Goal: Task Accomplishment & Management: Manage account settings

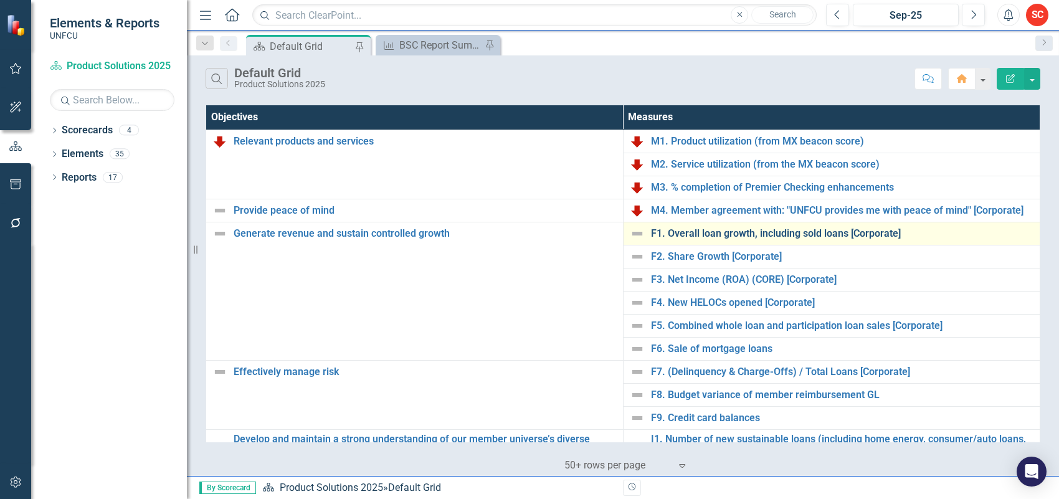
click at [753, 228] on link "F1. Overall loan growth, including sold loans [Corporate]" at bounding box center [842, 233] width 383 height 11
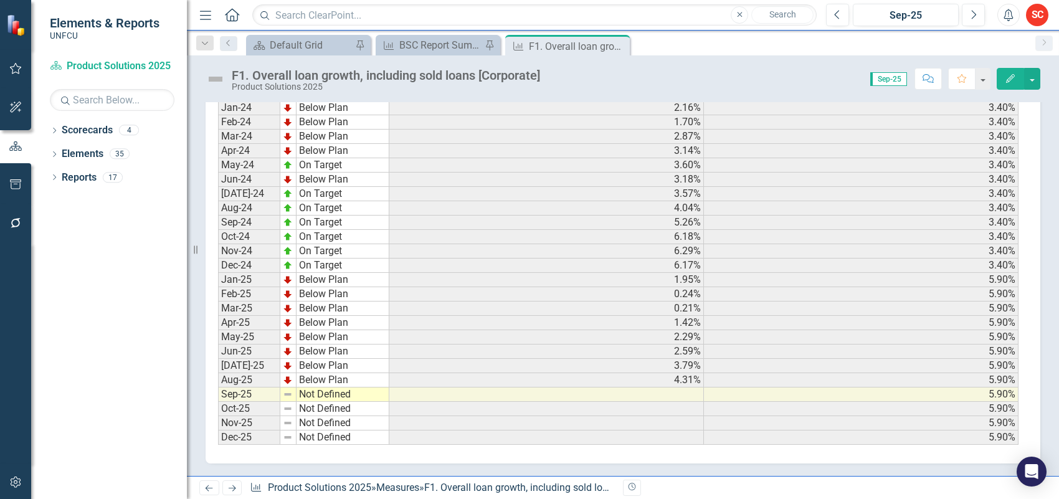
scroll to position [163, 0]
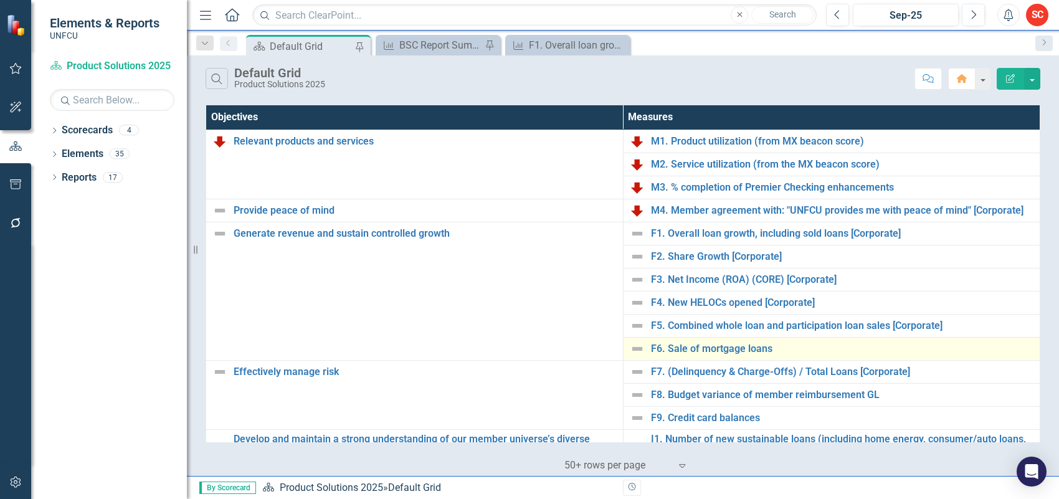
scroll to position [78, 0]
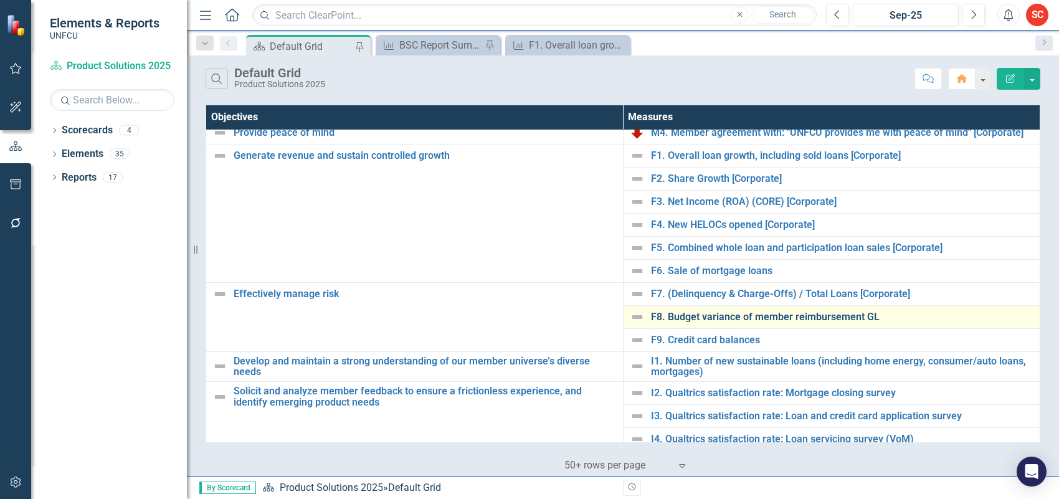
click at [745, 319] on link "F8. Budget variance of member reimbursement GL" at bounding box center [842, 317] width 383 height 11
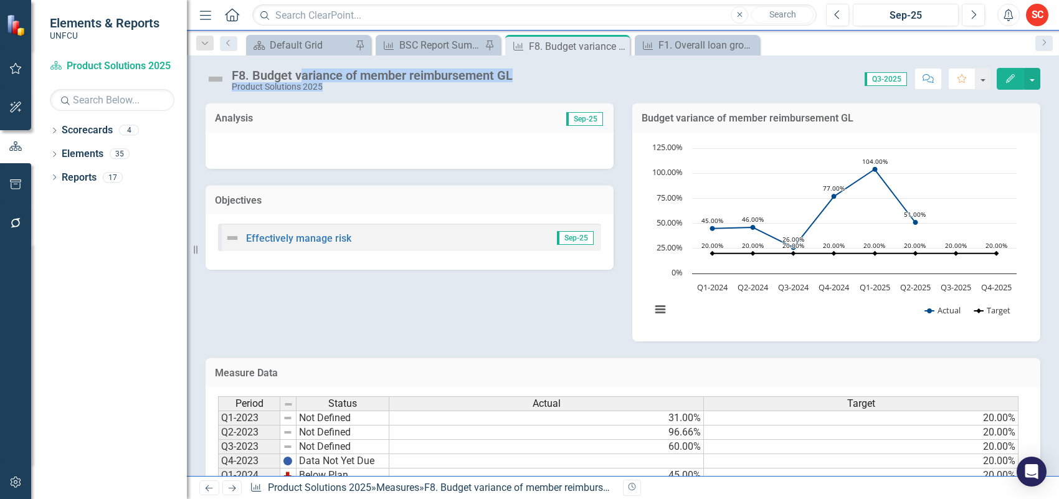
drag, startPoint x: 533, startPoint y: 69, endPoint x: 299, endPoint y: 72, distance: 234.3
click at [299, 72] on div "F8. Budget variance of member reimbursement GL Product Solutions 2025 Score: 0.…" at bounding box center [623, 73] width 872 height 37
click at [355, 89] on div "Product Solutions 2025" at bounding box center [372, 86] width 281 height 9
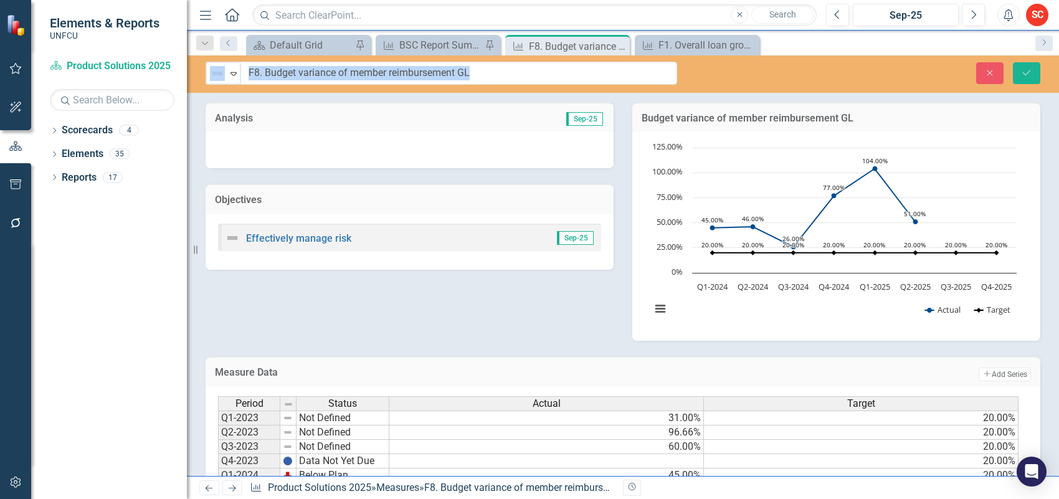
drag, startPoint x: 251, startPoint y: 75, endPoint x: 449, endPoint y: 74, distance: 198.1
drag, startPoint x: 516, startPoint y: 72, endPoint x: 266, endPoint y: 70, distance: 249.8
click at [266, 70] on input "F8. Budget variance of member reimbursement GL" at bounding box center [459, 73] width 436 height 23
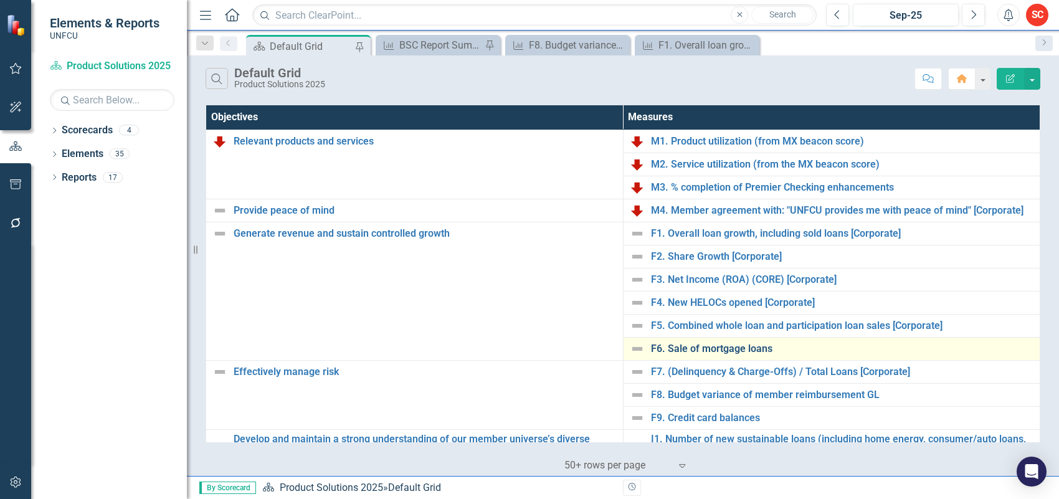
click at [764, 348] on link "F6. Sale of mortgage loans" at bounding box center [842, 348] width 383 height 11
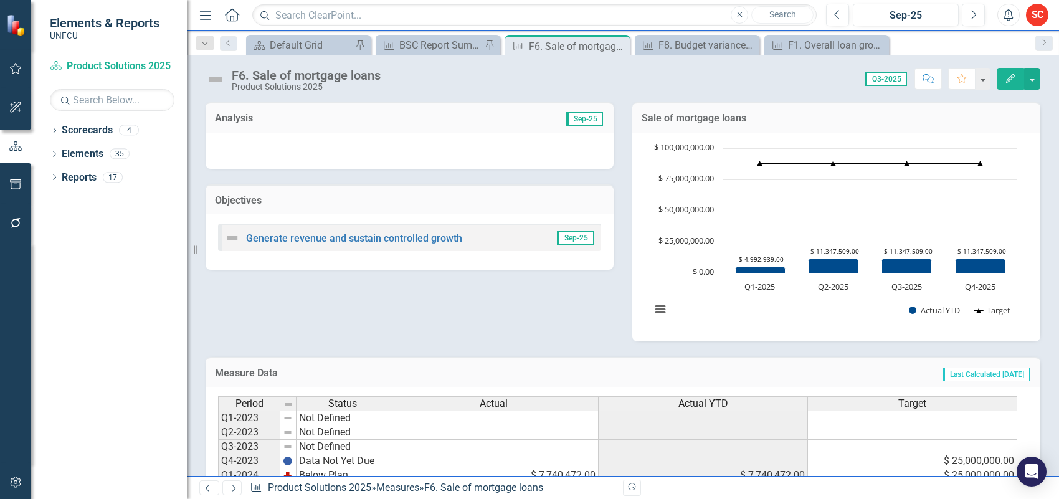
scroll to position [147, 0]
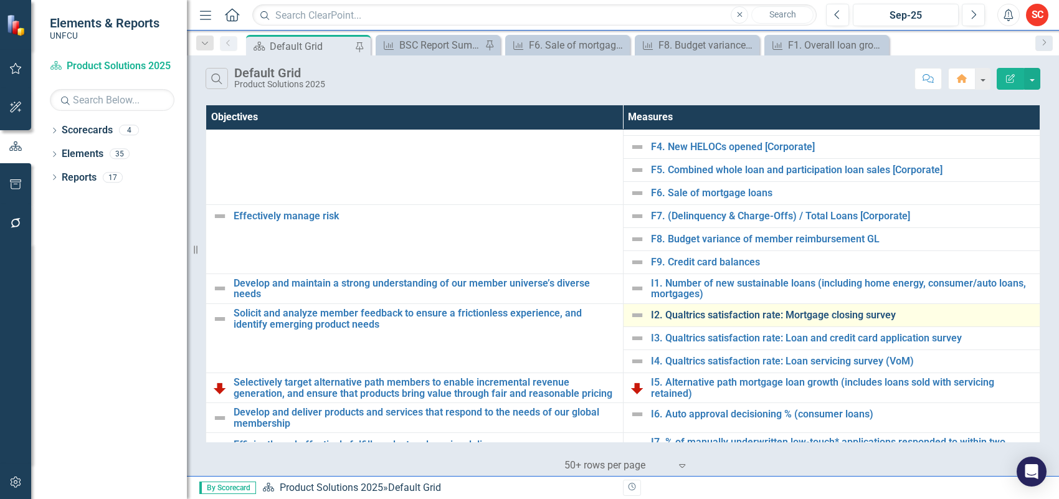
scroll to position [234, 0]
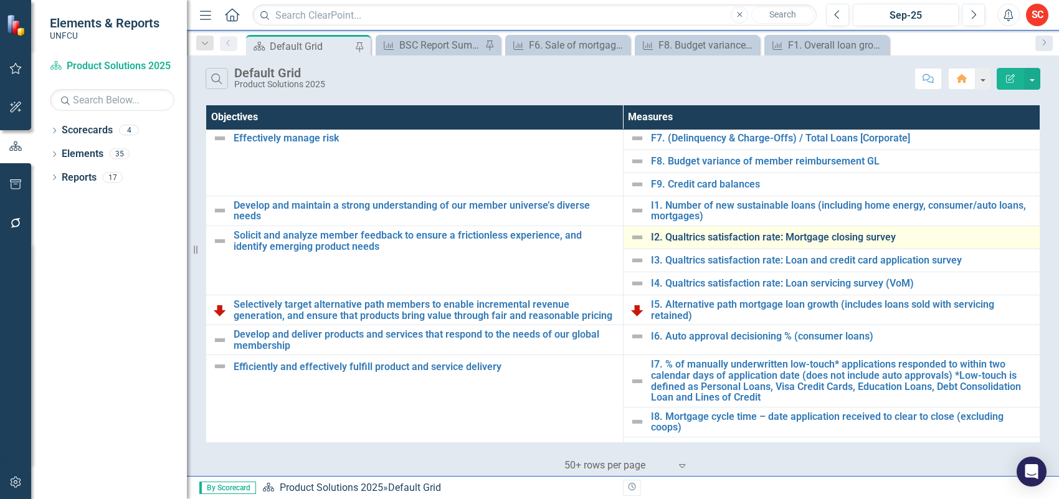
click at [749, 239] on link "I2. Qualtrics satisfaction rate: Mortgage closing survey" at bounding box center [842, 237] width 383 height 11
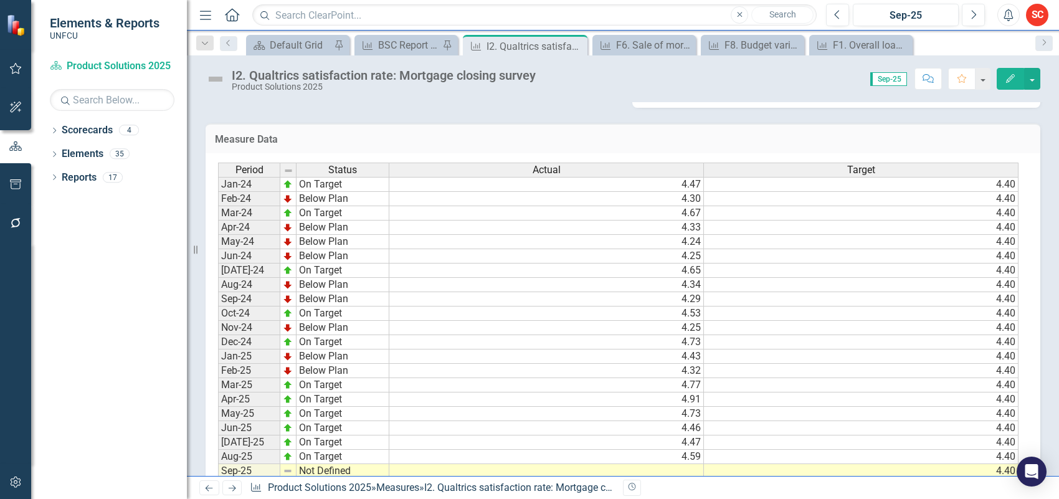
scroll to position [319, 0]
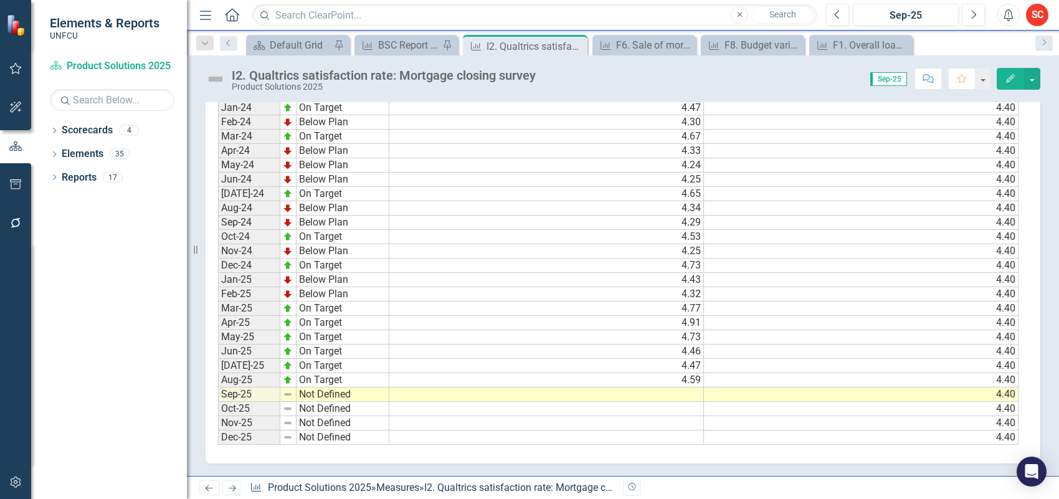
click at [647, 388] on td at bounding box center [546, 395] width 315 height 14
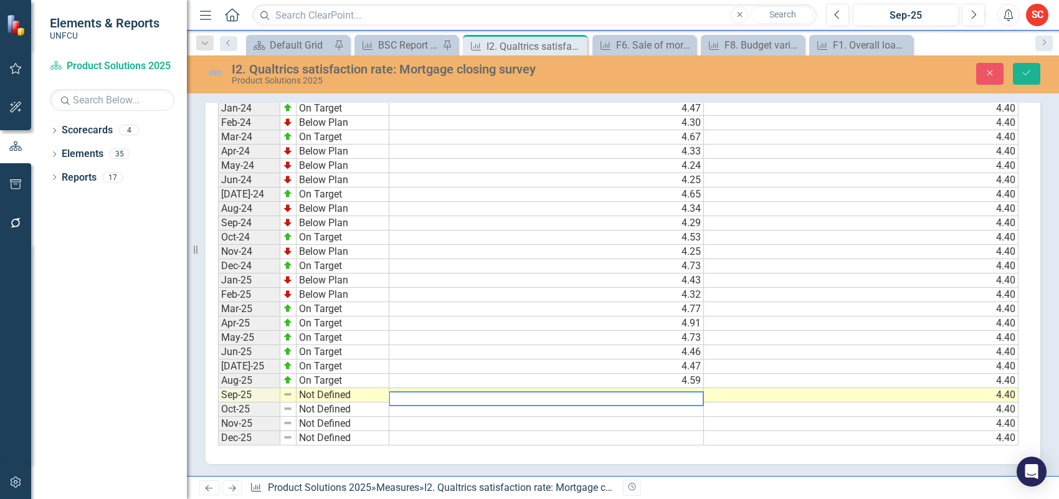
click at [647, 391] on textarea at bounding box center [546, 398] width 315 height 15
type textarea "4.28"
click at [218, 424] on div "Period Status Actual Target Jan-24 On Target 4.47 4.40 Feb-24 Below Plan 4.30 4…" at bounding box center [218, 266] width 0 height 359
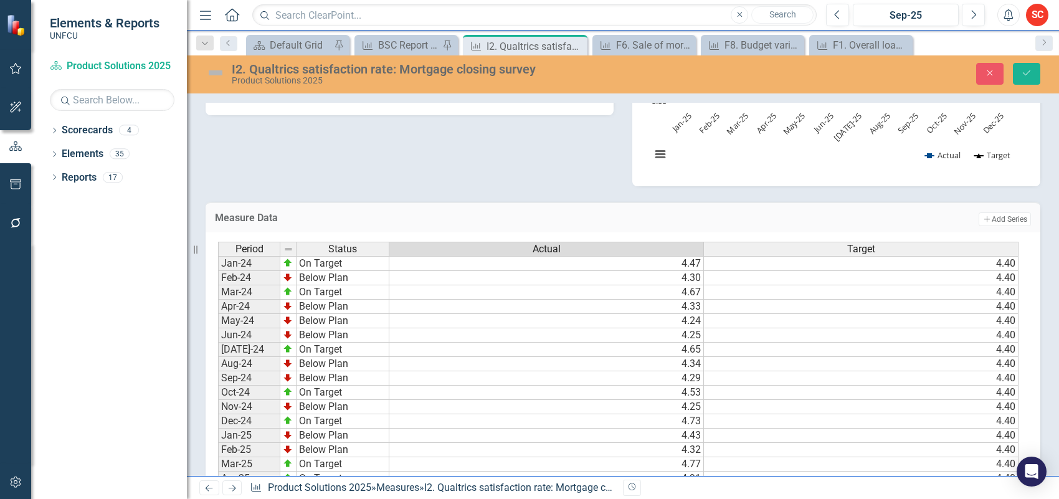
scroll to position [320, 0]
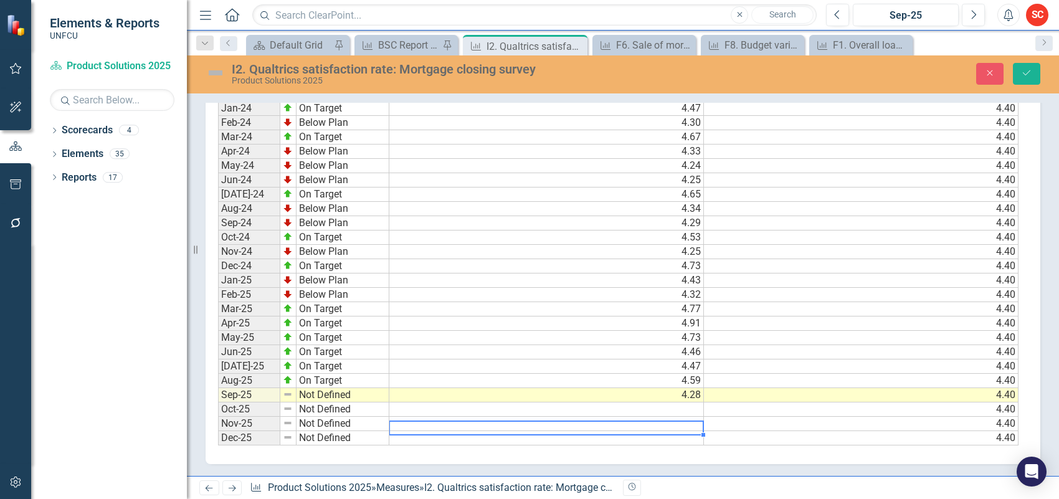
click at [354, 392] on td "Not Defined" at bounding box center [343, 395] width 93 height 14
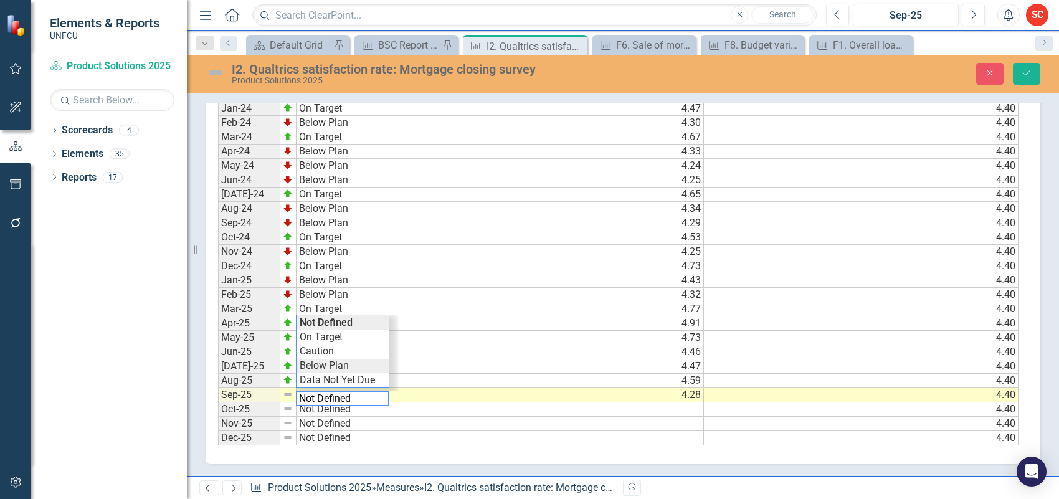
type textarea "Below Plan"
click at [350, 357] on div "Period Status Actual Target Jan-24 On Target 4.47 4.40 Feb-24 Below Plan 4.30 4…" at bounding box center [618, 266] width 801 height 359
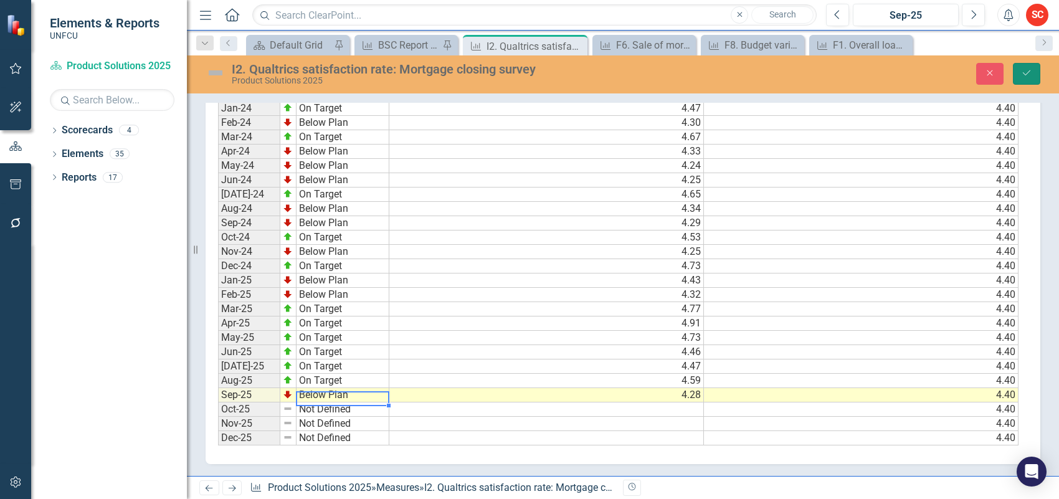
click at [1029, 66] on button "Save" at bounding box center [1026, 74] width 27 height 22
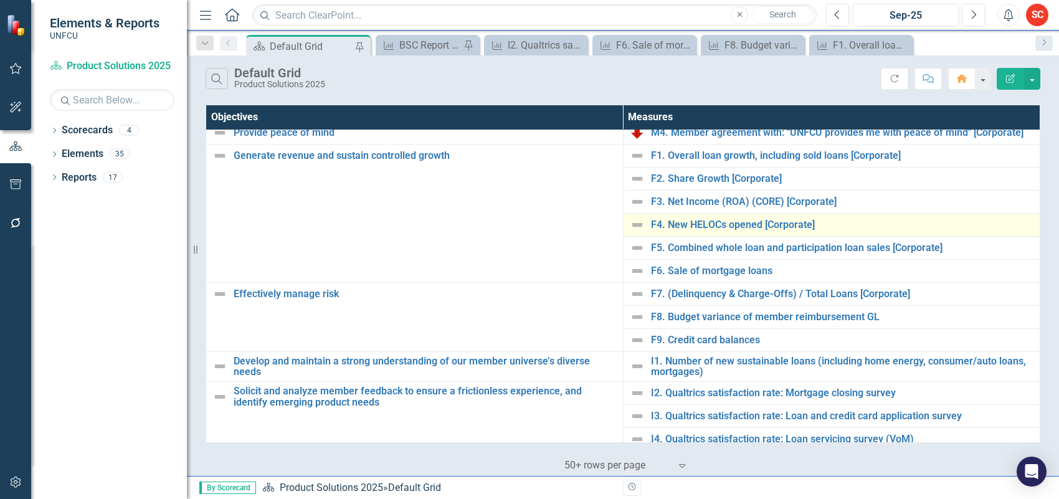
scroll to position [156, 0]
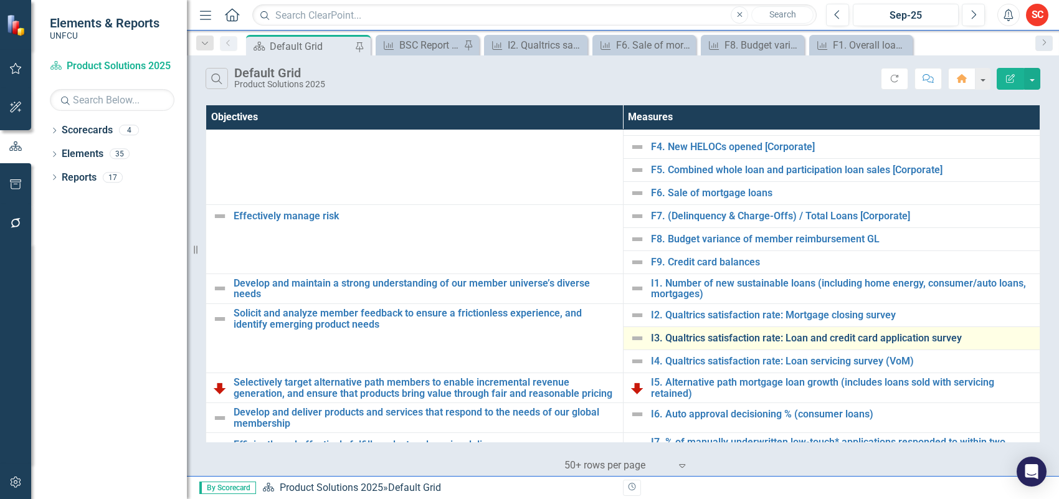
click at [824, 340] on link "I3. Qualtrics satisfaction rate: Loan and credit card application survey" at bounding box center [842, 338] width 383 height 11
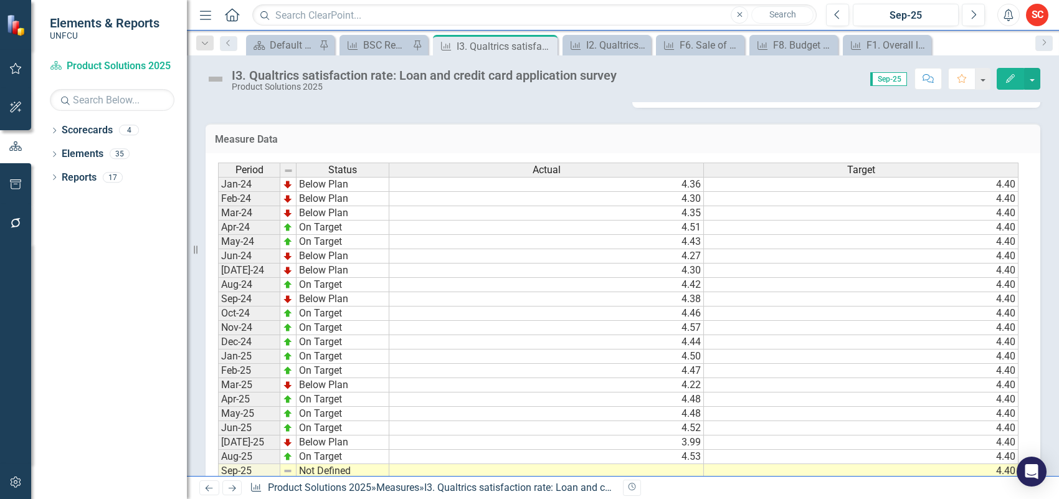
scroll to position [319, 0]
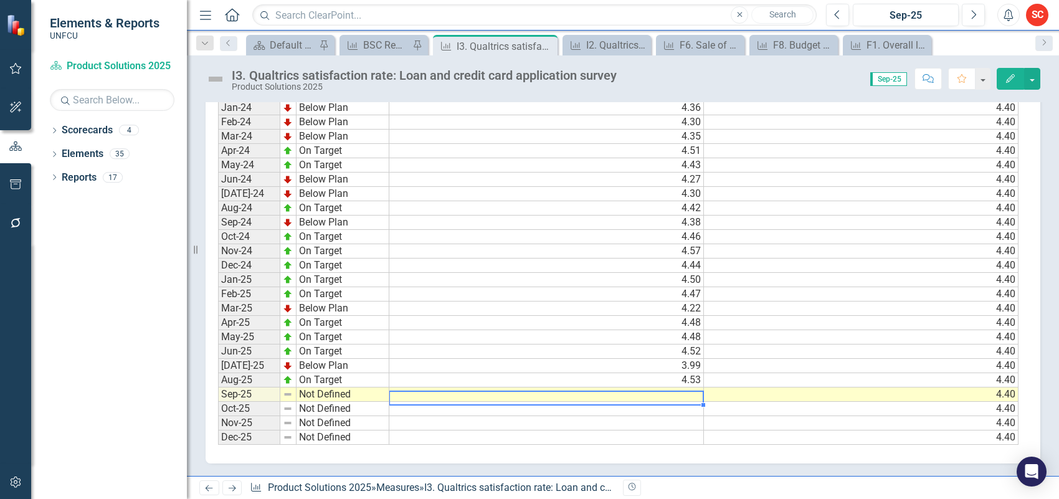
click at [569, 390] on td at bounding box center [546, 395] width 315 height 14
click at [569, 391] on textarea at bounding box center [546, 398] width 315 height 15
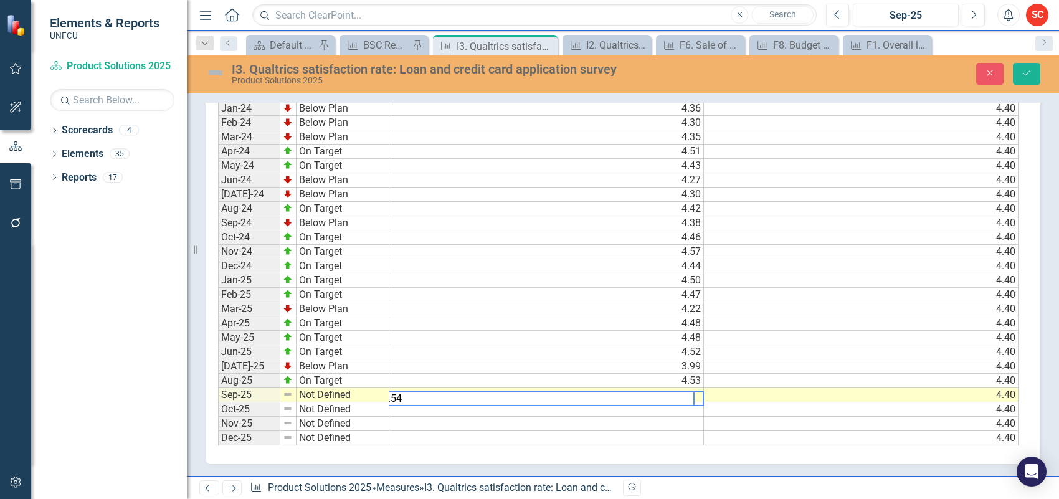
scroll to position [0, 0]
type textarea "4.54"
click at [360, 388] on td "Not Defined" at bounding box center [343, 395] width 93 height 14
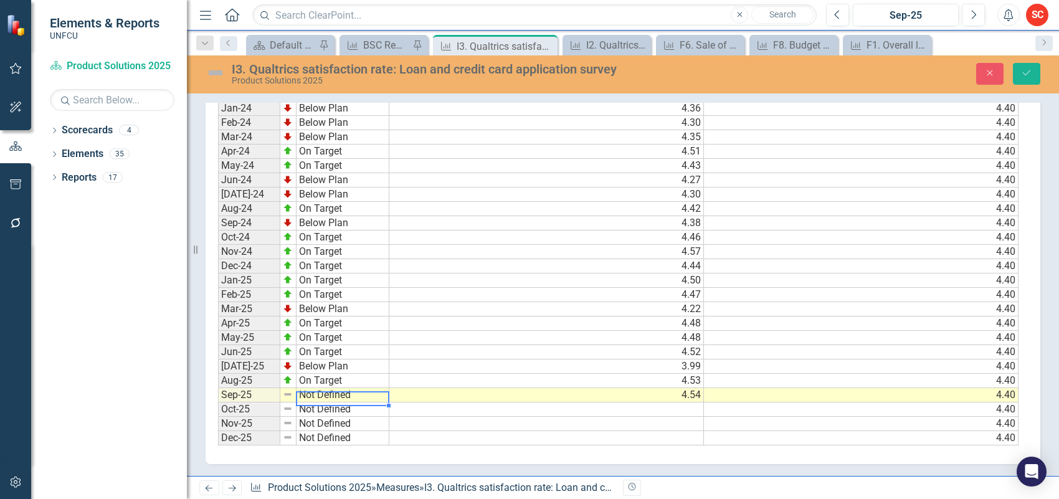
click at [360, 388] on td "Not Defined" at bounding box center [343, 395] width 93 height 14
type textarea "On Target"
click at [358, 331] on div "Period Status Actual Target Jan-24 Below Plan 4.36 4.40 Feb-24 Below Plan 4.30 …" at bounding box center [618, 266] width 801 height 359
click at [1022, 72] on icon "Save" at bounding box center [1026, 73] width 11 height 9
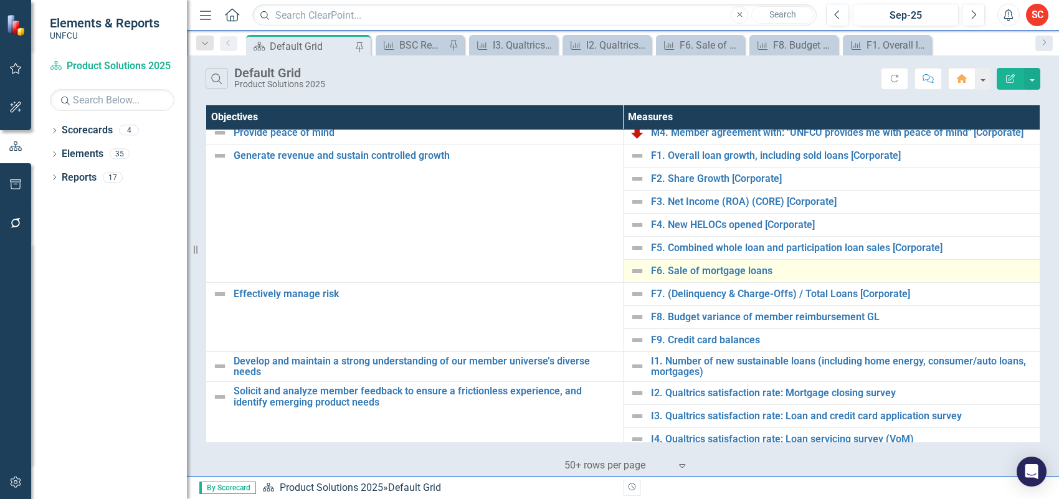
scroll to position [156, 0]
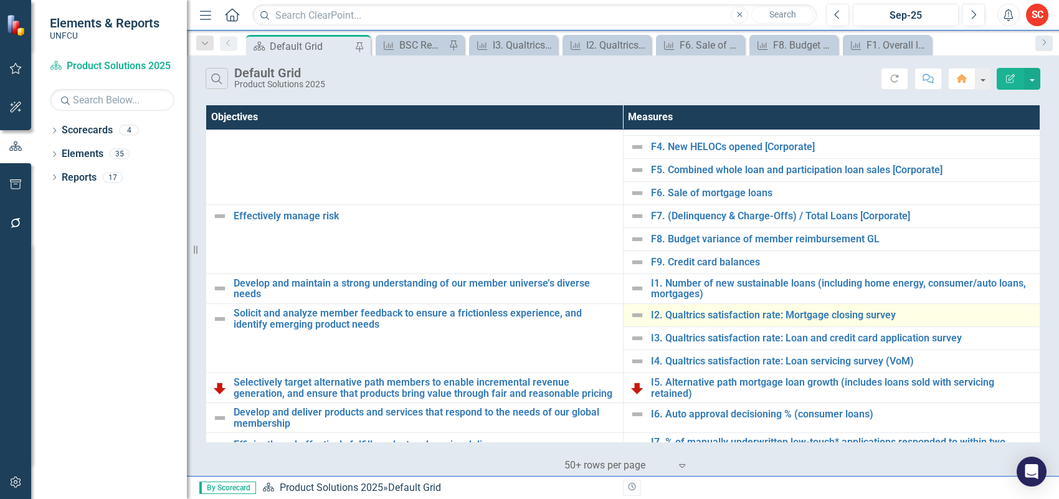
click at [630, 316] on img at bounding box center [637, 315] width 15 height 15
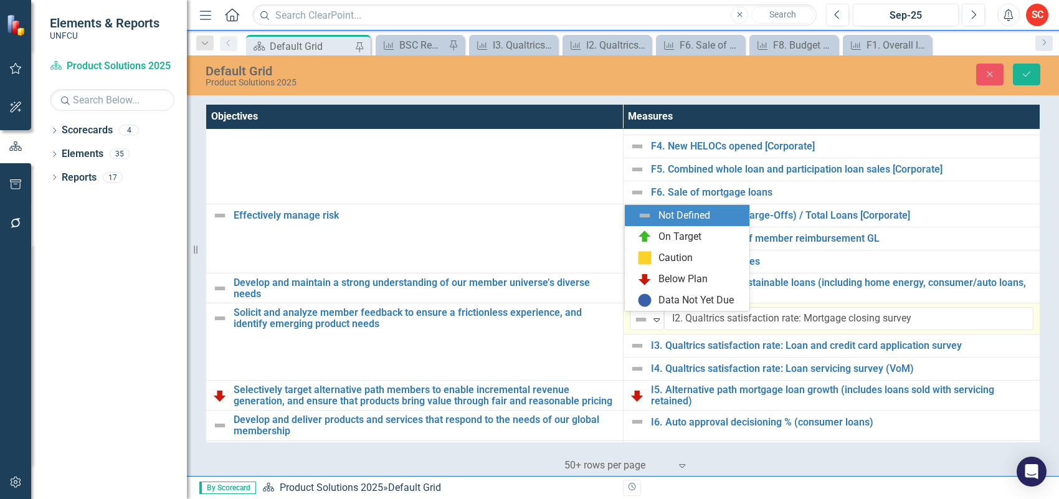
click at [634, 316] on img at bounding box center [641, 319] width 15 height 15
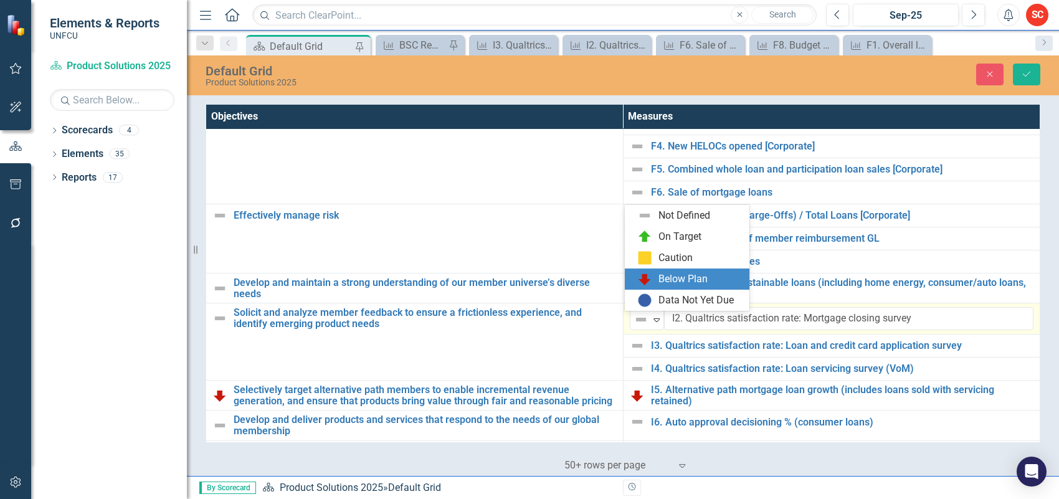
click at [676, 276] on div "Below Plan" at bounding box center [683, 279] width 49 height 14
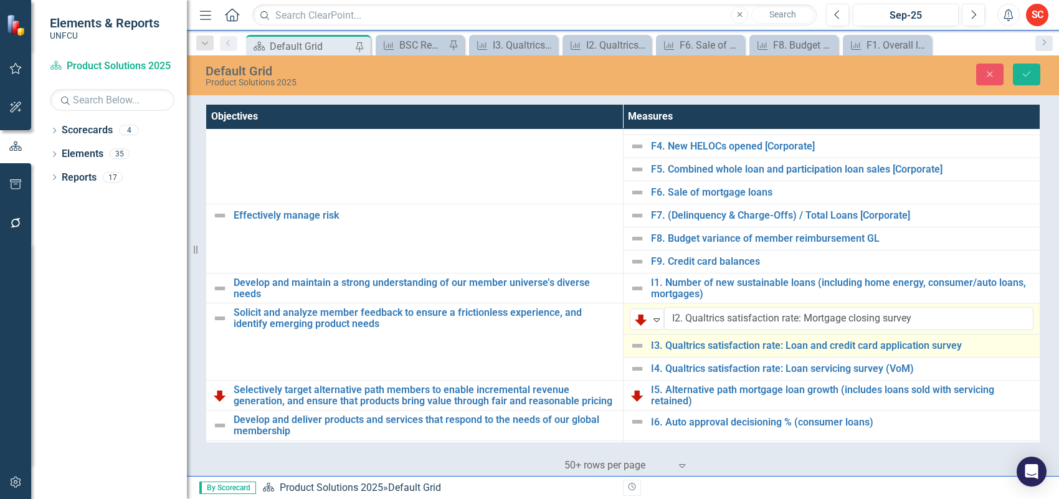
click at [637, 350] on img at bounding box center [637, 345] width 15 height 15
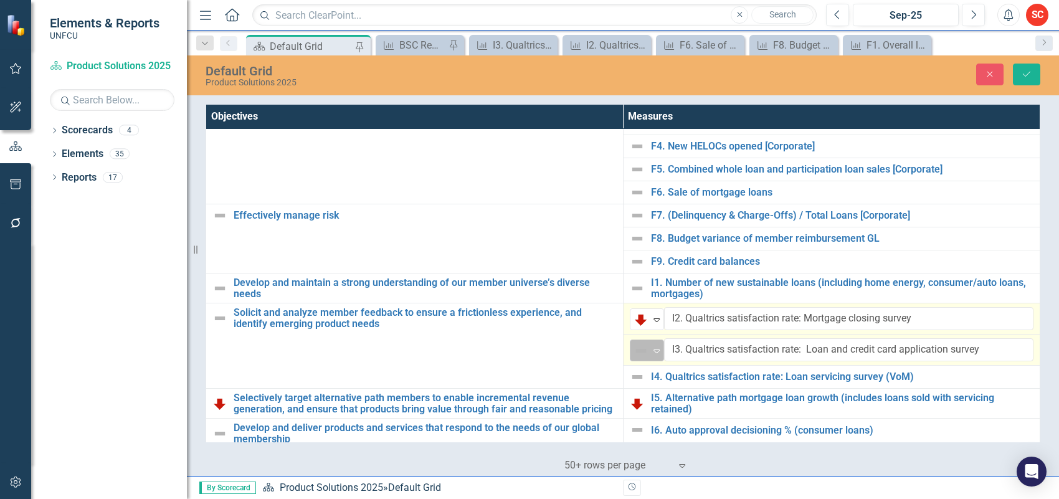
click at [650, 353] on icon "Expand" at bounding box center [656, 351] width 12 height 10
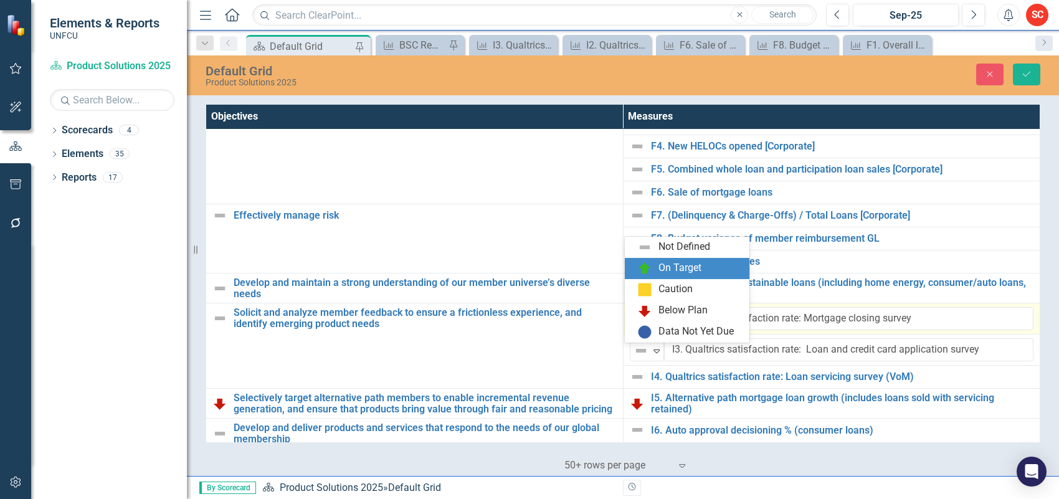
click at [695, 267] on div "On Target" at bounding box center [680, 268] width 43 height 14
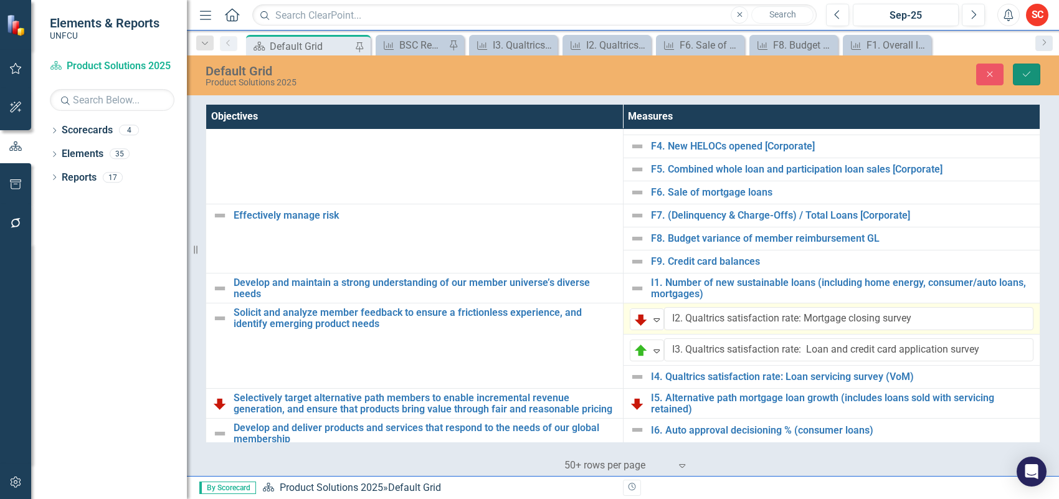
click at [1029, 72] on icon "Save" at bounding box center [1026, 74] width 11 height 9
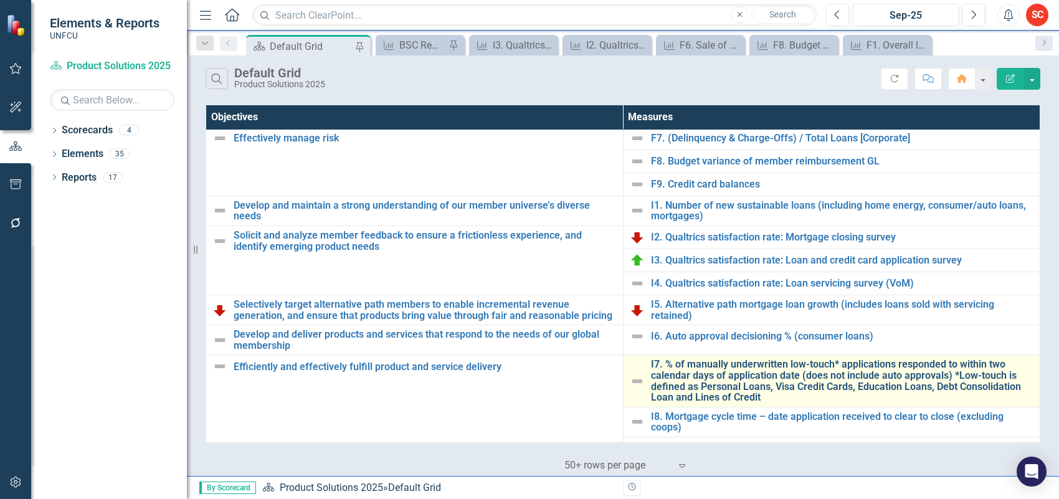
scroll to position [312, 0]
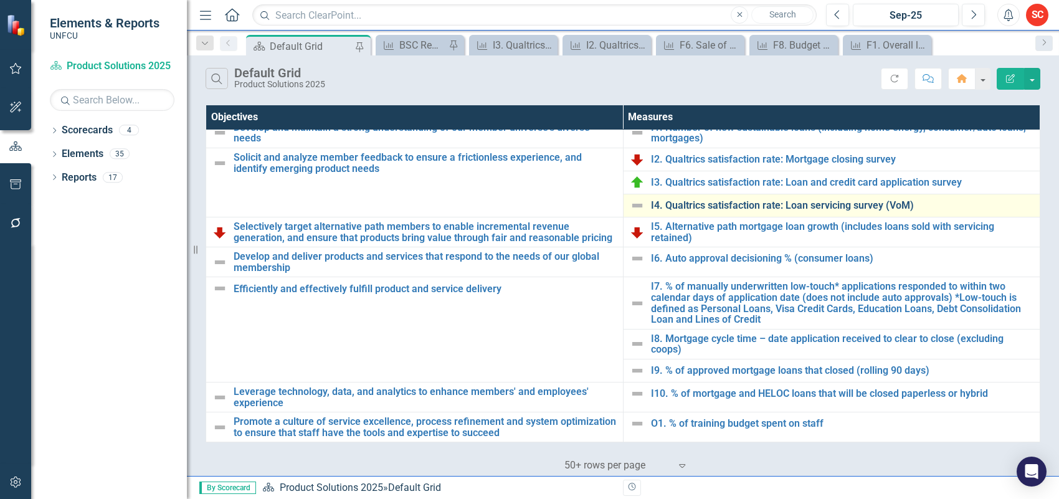
click at [746, 204] on link "I4. Qualtrics satisfaction rate: Loan servicing survey (VoM)" at bounding box center [842, 205] width 383 height 11
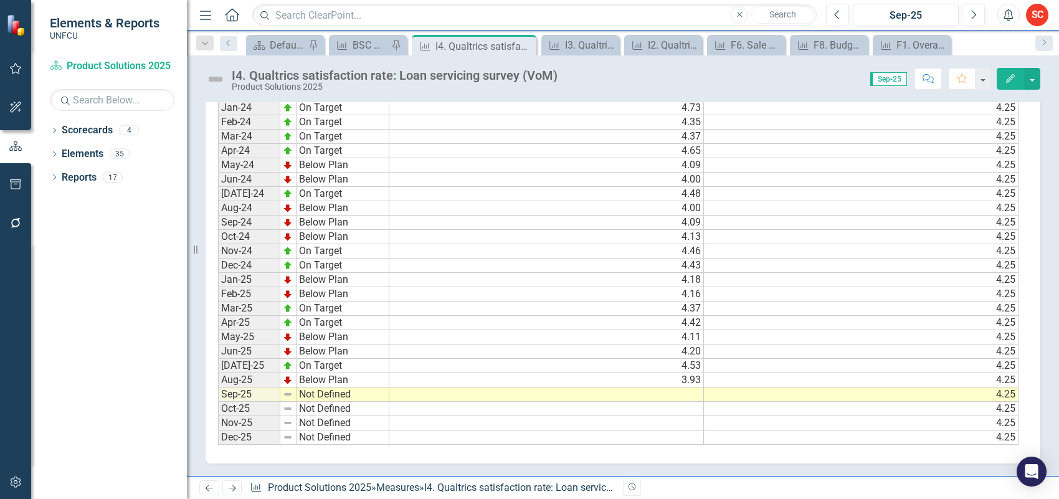
scroll to position [319, 0]
click at [498, 388] on td at bounding box center [546, 395] width 315 height 14
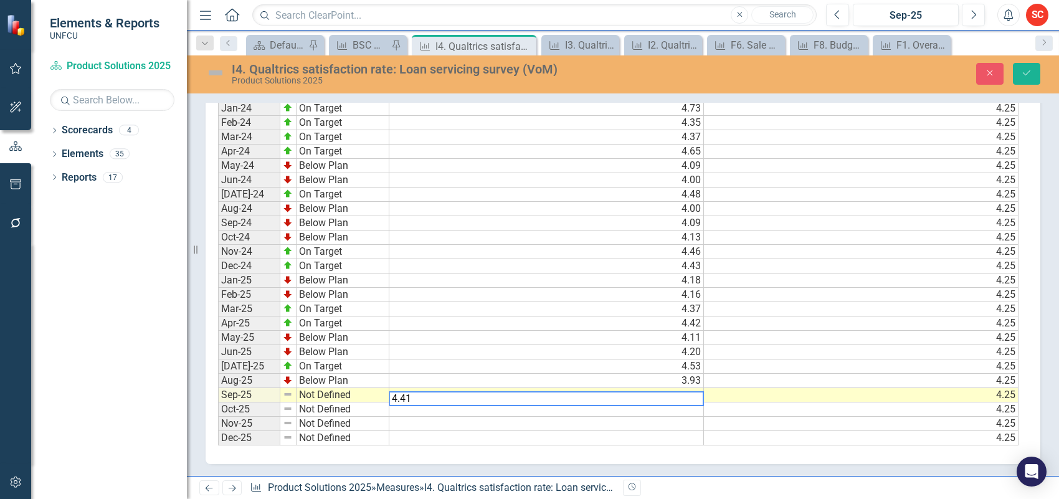
type textarea "4.41"
click at [520, 417] on td at bounding box center [546, 424] width 315 height 14
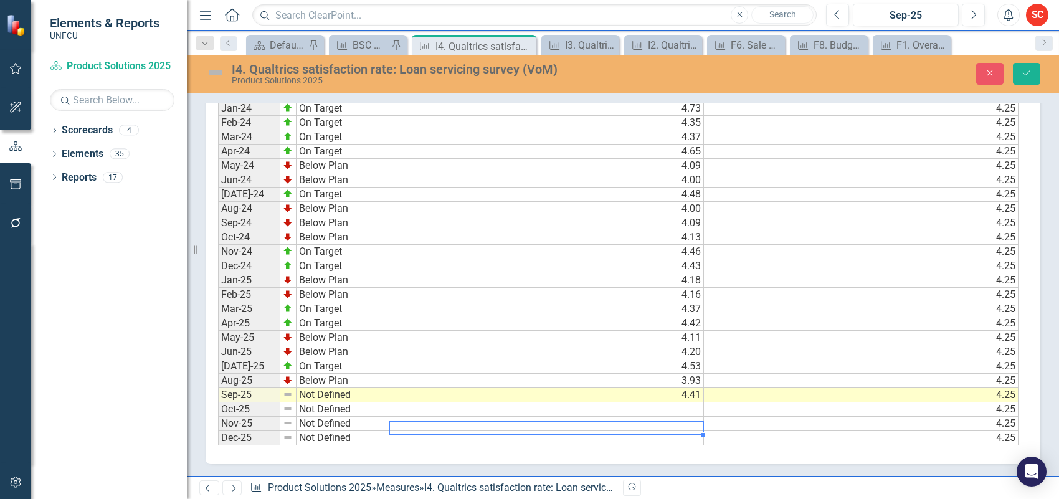
scroll to position [0, 9]
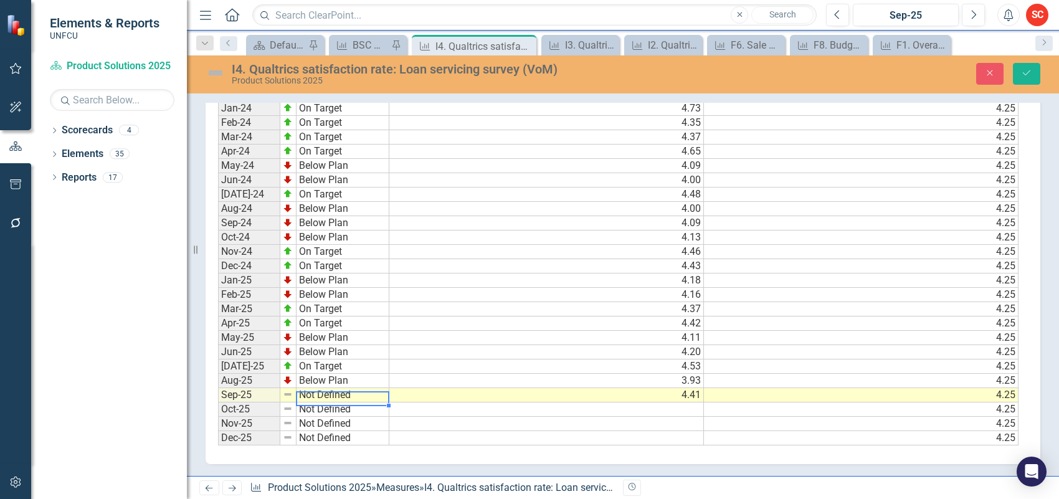
click at [354, 391] on td "Not Defined" at bounding box center [343, 395] width 93 height 14
type textarea "On Target"
click at [351, 329] on div "Period Status Actual Target Jan-24 On Target 4.73 4.25 Feb-24 On Target 4.35 4.…" at bounding box center [618, 266] width 801 height 359
click at [1025, 72] on icon "Save" at bounding box center [1026, 73] width 11 height 9
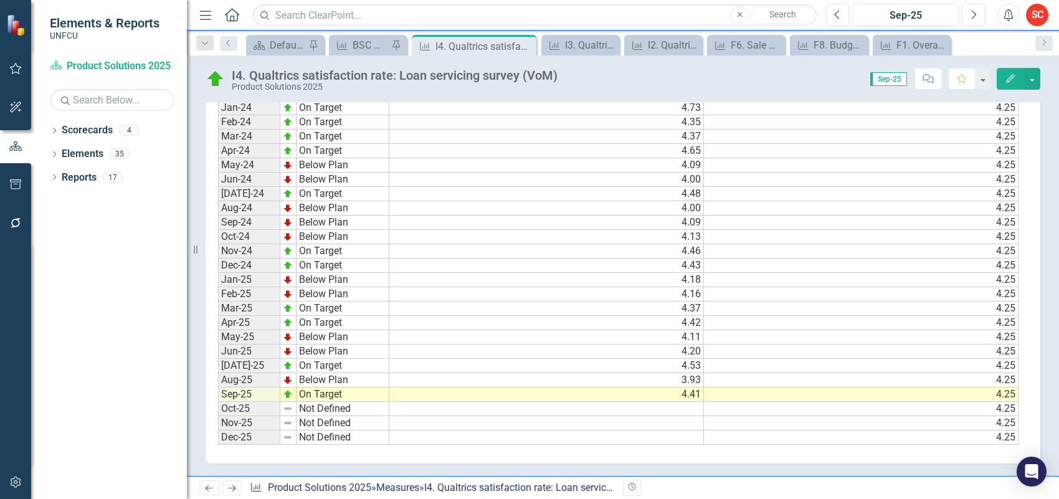
scroll to position [156, 0]
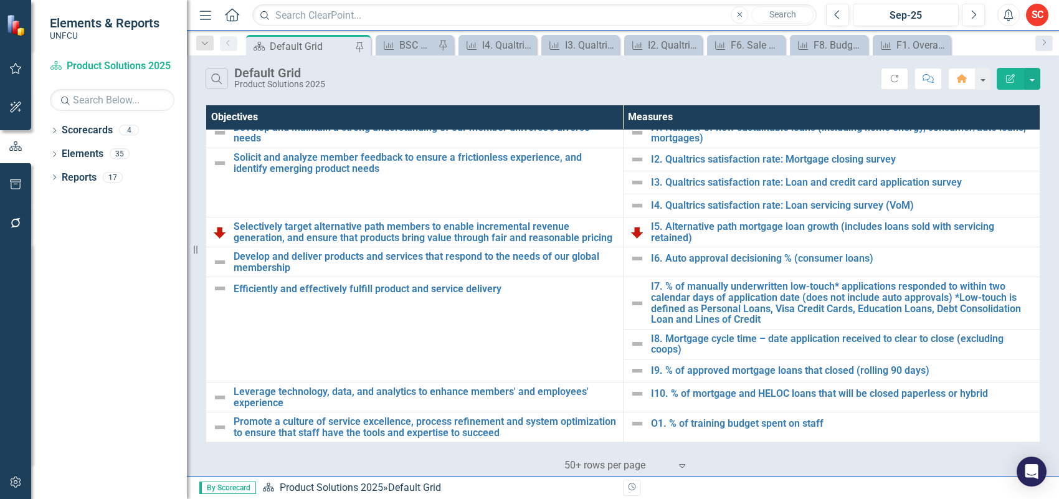
scroll to position [316, 0]
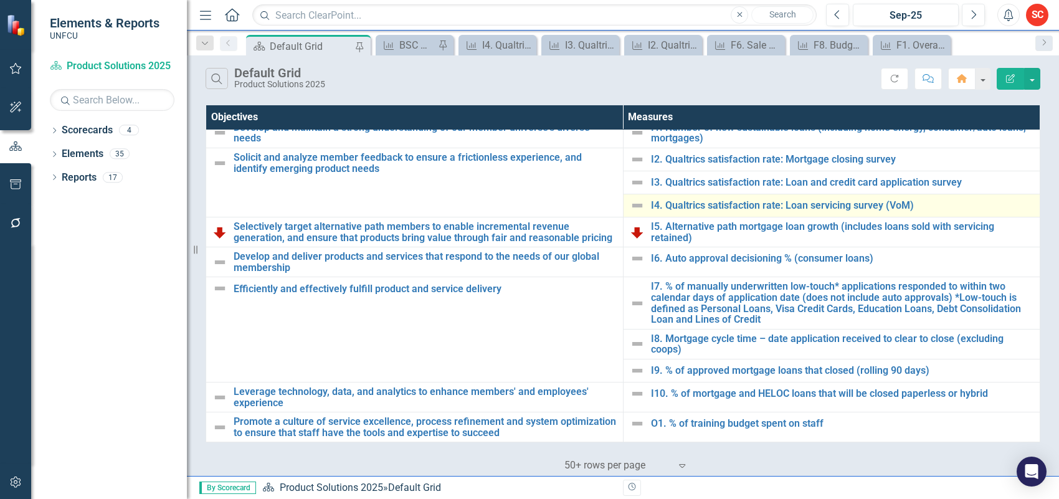
click at [633, 203] on img at bounding box center [637, 205] width 15 height 15
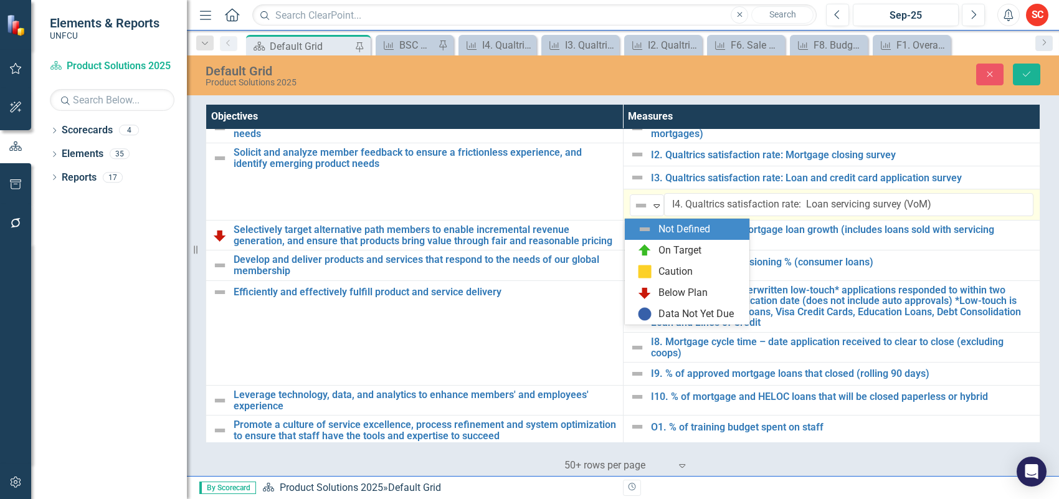
click at [634, 203] on img at bounding box center [641, 205] width 15 height 15
click at [707, 253] on div "On Target" at bounding box center [689, 250] width 105 height 15
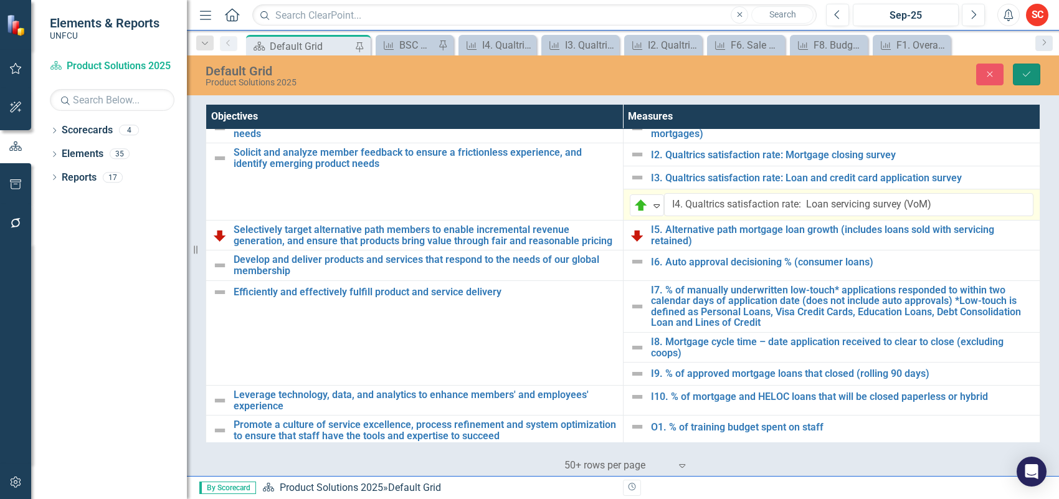
click at [1031, 76] on icon "Save" at bounding box center [1026, 74] width 11 height 9
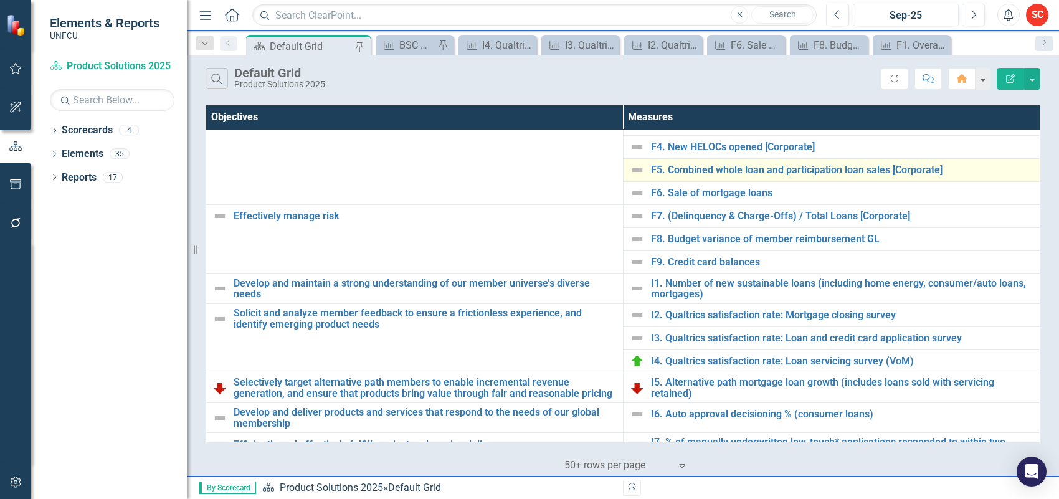
scroll to position [234, 0]
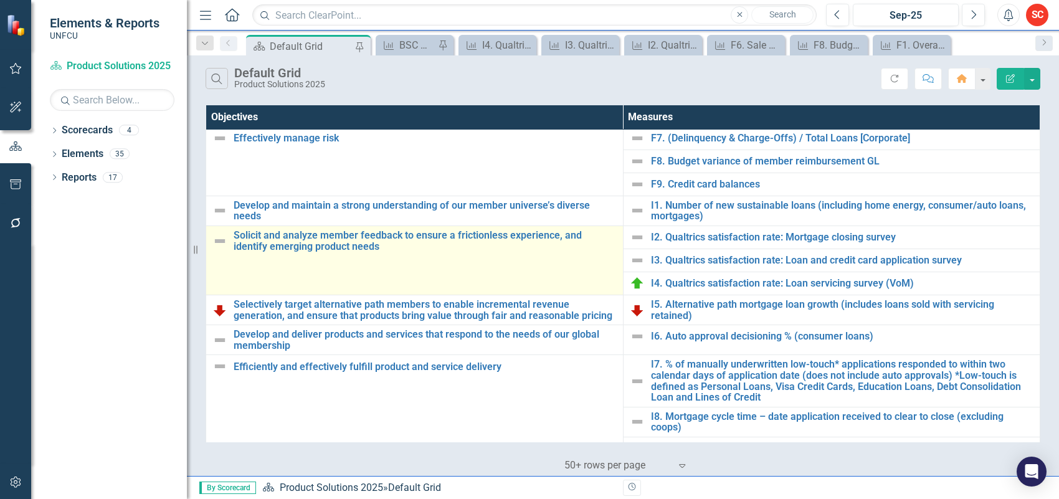
click at [224, 247] on img at bounding box center [219, 241] width 15 height 15
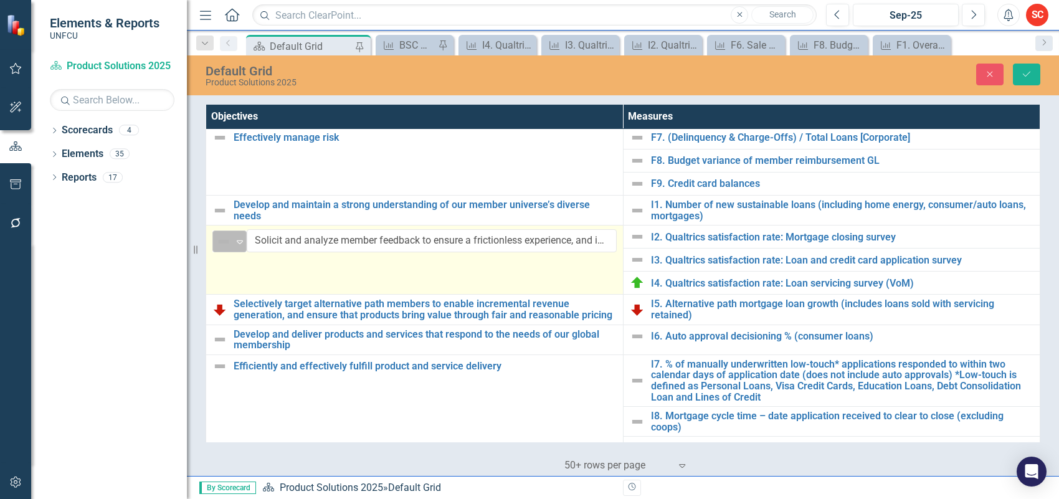
click at [224, 246] on img at bounding box center [223, 241] width 15 height 15
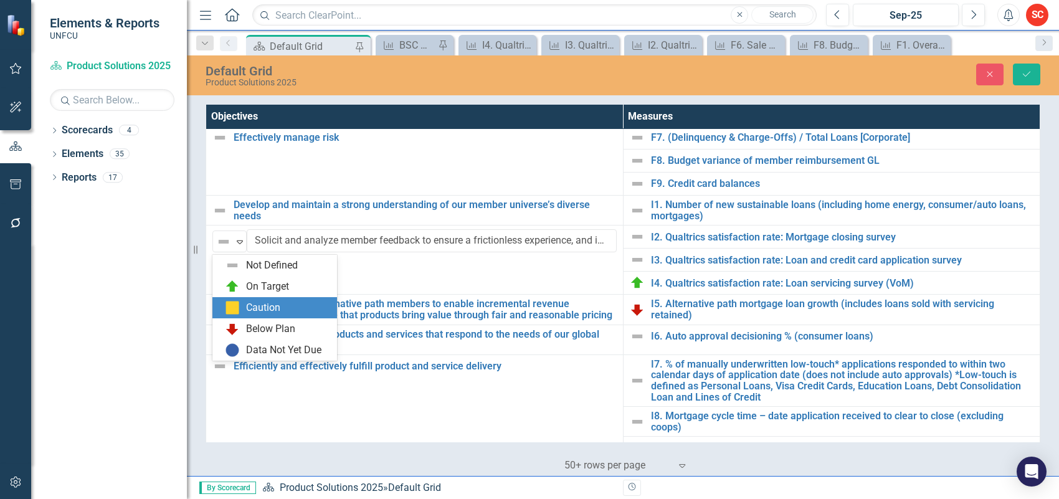
click at [277, 310] on div "Caution" at bounding box center [263, 308] width 34 height 14
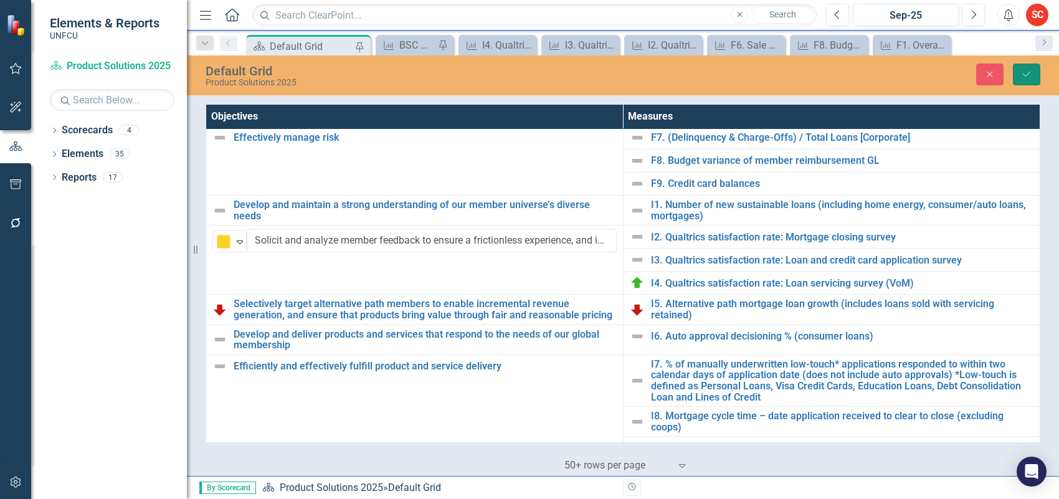
click at [1032, 78] on icon "Save" at bounding box center [1026, 74] width 11 height 9
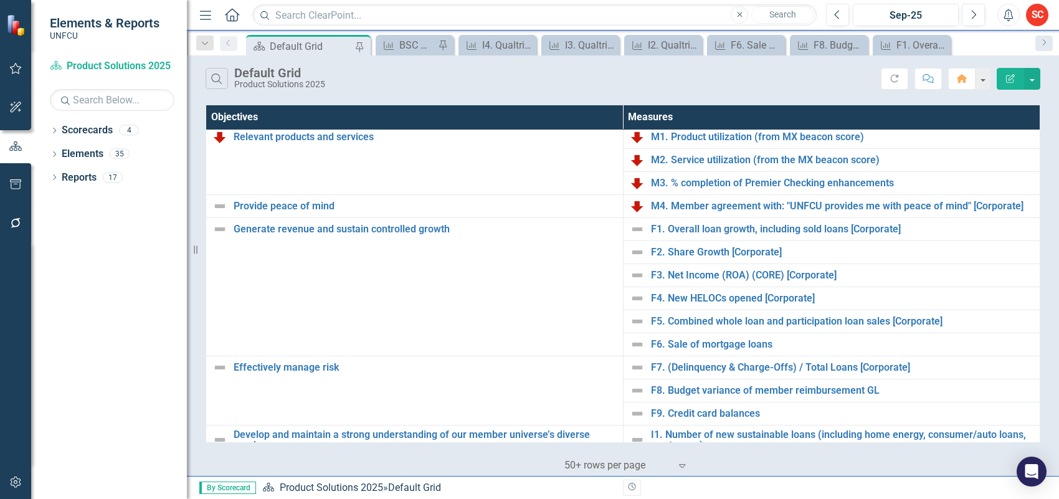
scroll to position [0, 0]
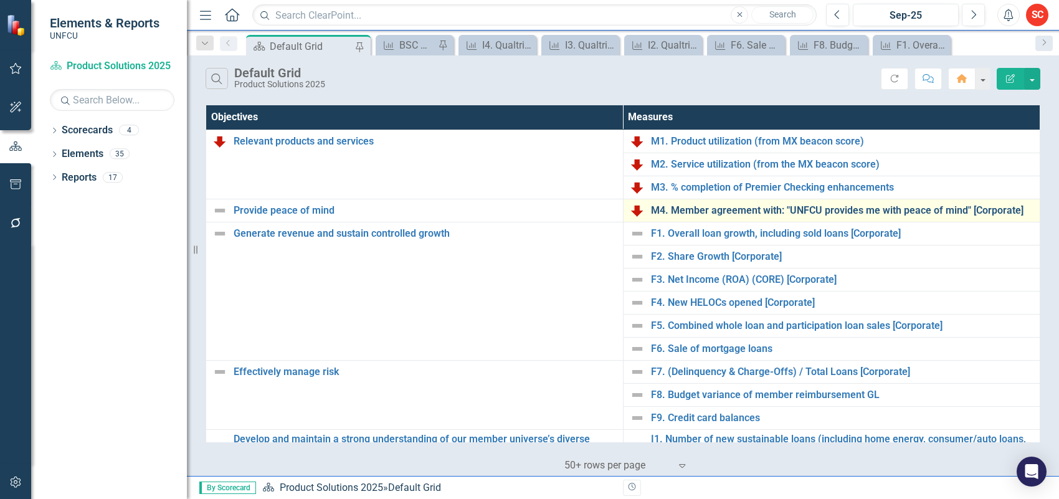
click at [714, 206] on link "M4. Member agreement with: "UNFCU provides me with peace of mind" [Corporate]" at bounding box center [842, 210] width 383 height 11
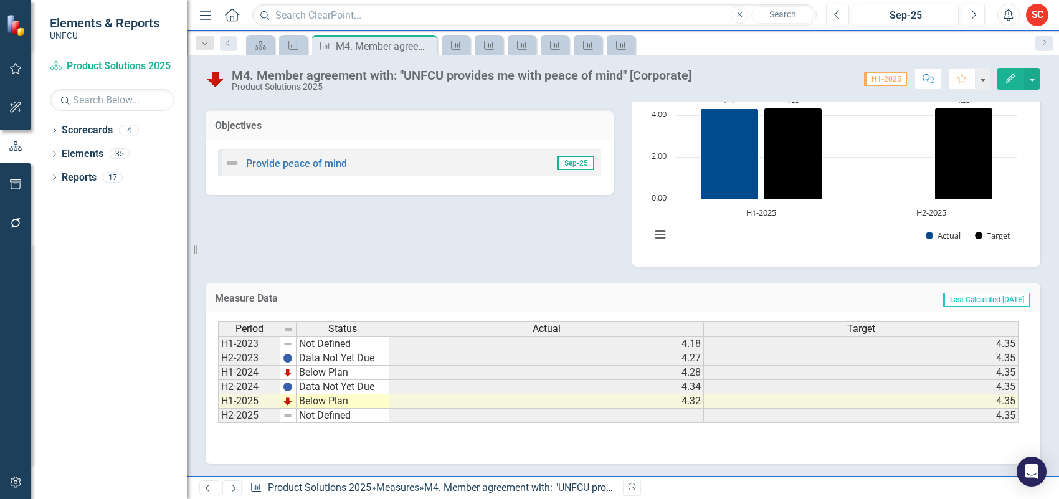
scroll to position [1, 0]
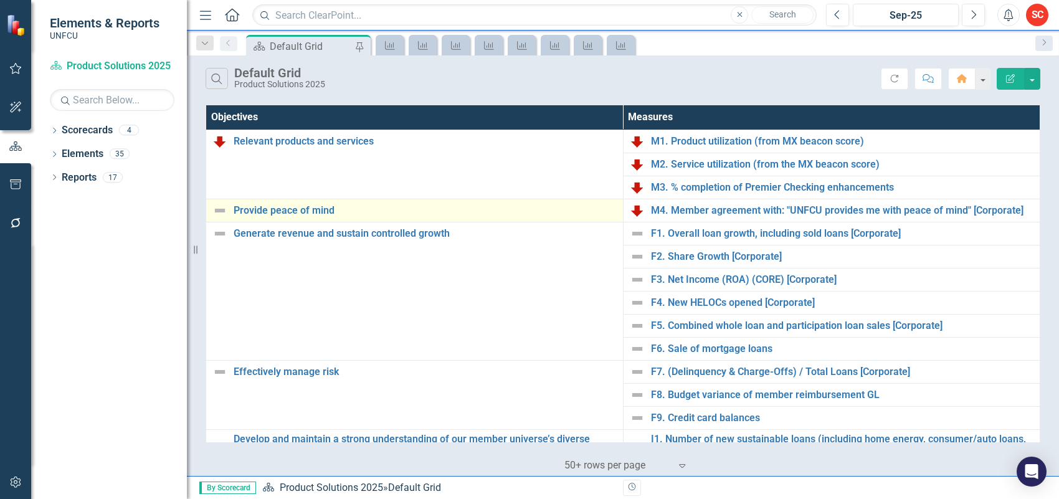
click at [223, 211] on img at bounding box center [219, 210] width 15 height 15
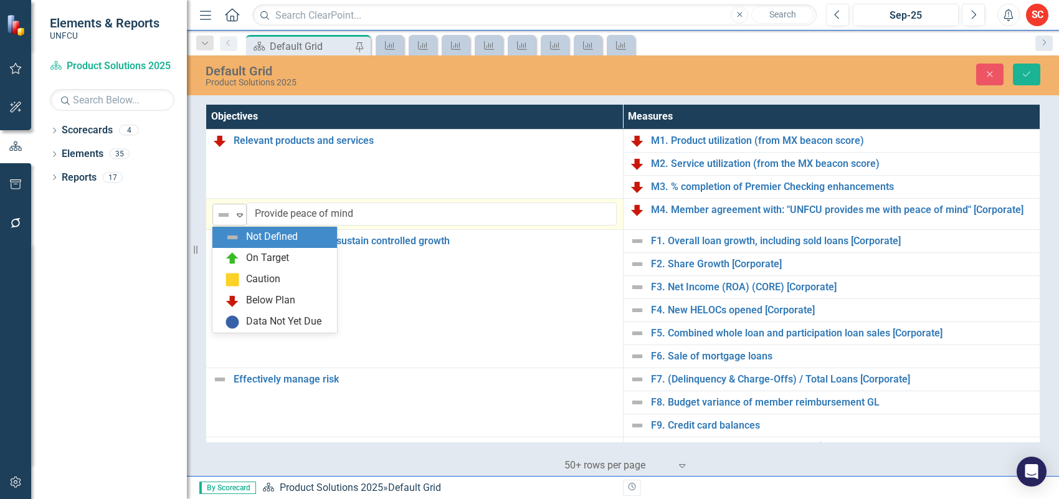
drag, startPoint x: 223, startPoint y: 211, endPoint x: 217, endPoint y: 204, distance: 9.3
click at [217, 204] on div "Not Defined Expand" at bounding box center [229, 215] width 34 height 22
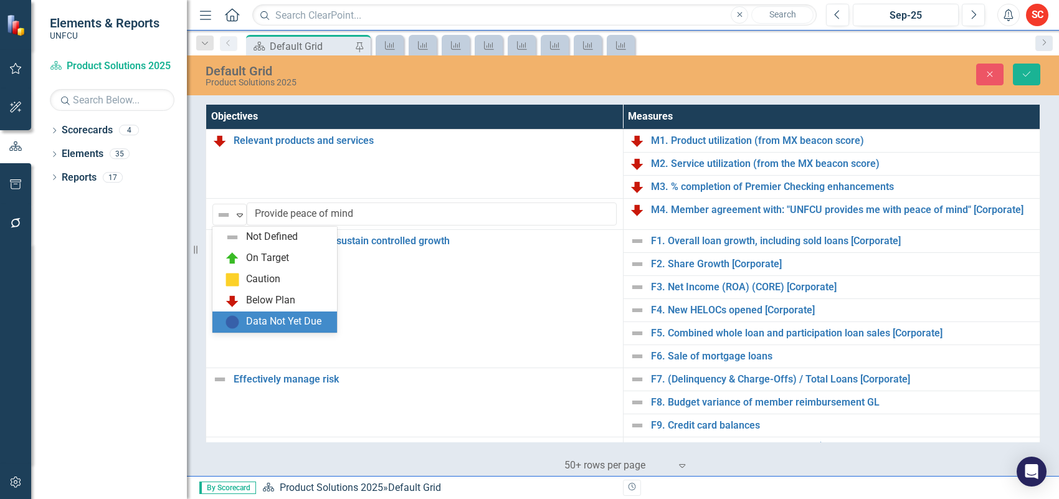
click at [300, 316] on div "Data Not Yet Due" at bounding box center [283, 322] width 75 height 14
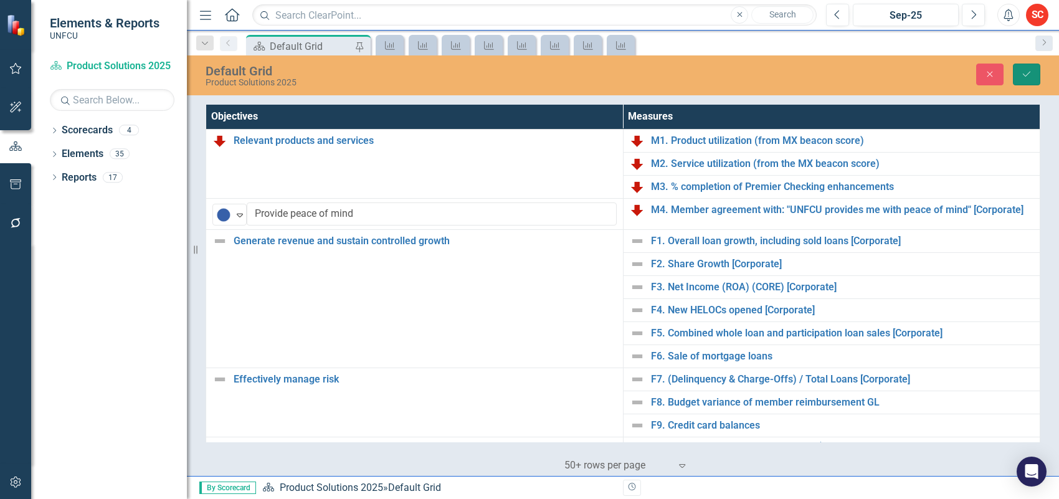
click at [1032, 74] on icon "Save" at bounding box center [1026, 74] width 11 height 9
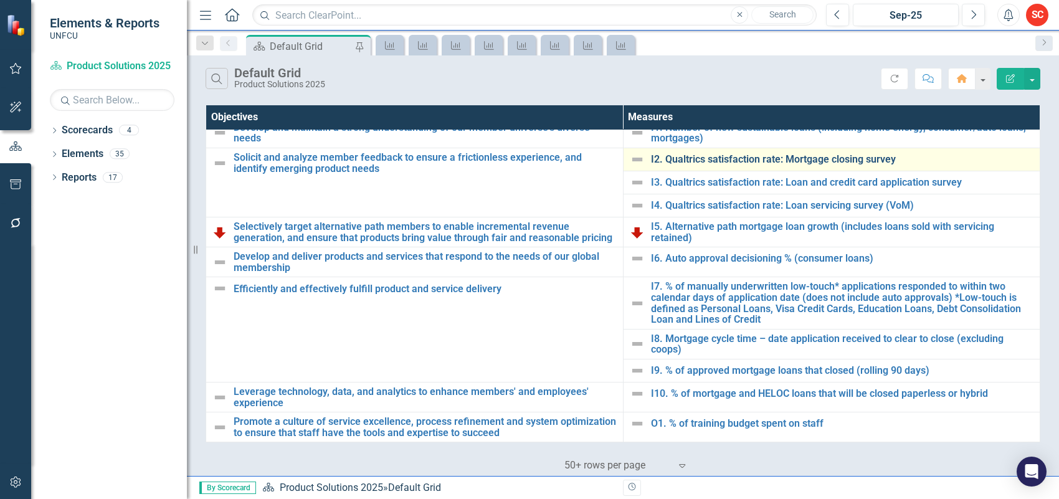
scroll to position [316, 0]
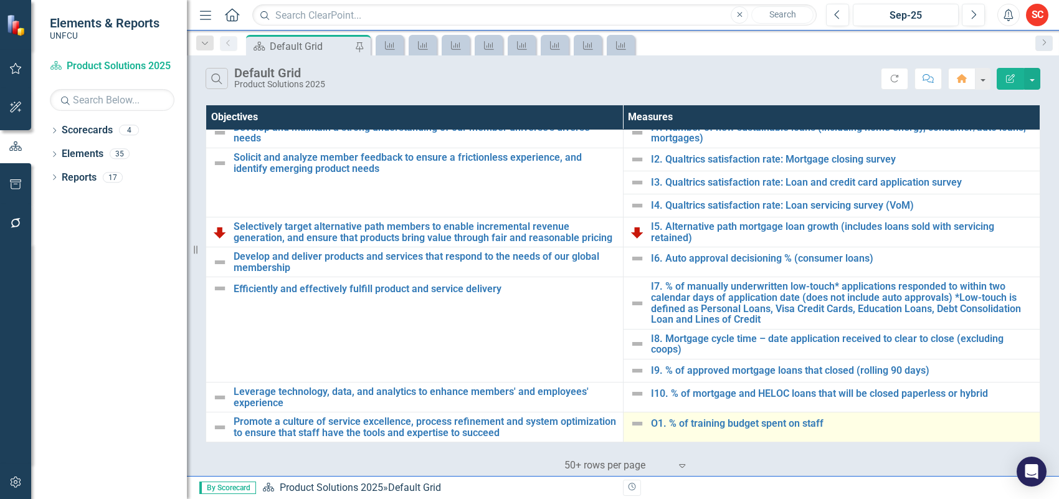
click at [723, 413] on td "O1. % of training budget spent on staff Edit Edit Measure Link Open Element" at bounding box center [831, 427] width 417 height 30
click at [721, 421] on link "O1. % of training budget spent on staff" at bounding box center [842, 423] width 383 height 11
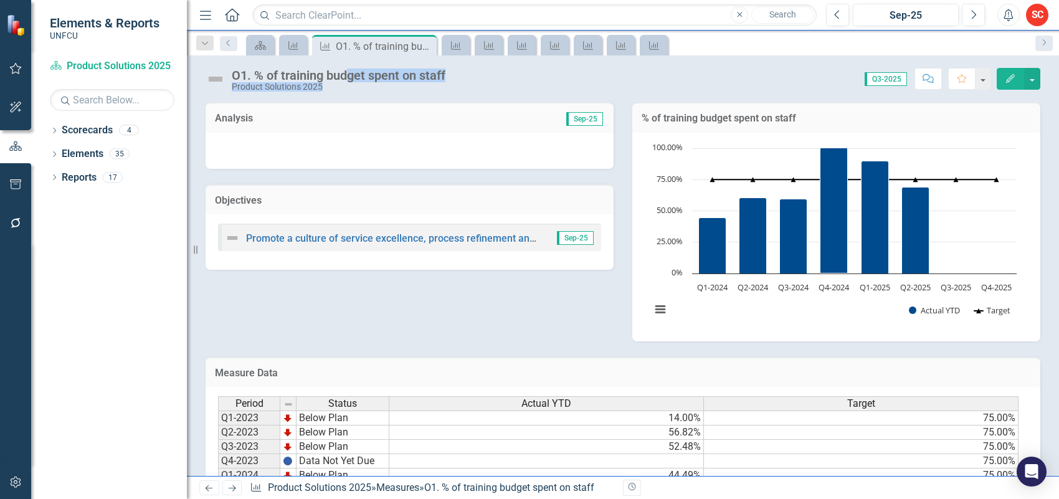
drag, startPoint x: 457, startPoint y: 77, endPoint x: 350, endPoint y: 70, distance: 107.3
click at [350, 70] on div "O1. % of training budget spent on staff Product Solutions 2025 Score: 0.00 Q3-2…" at bounding box center [623, 73] width 872 height 37
click at [489, 73] on div "Score: 0.00 Q3-2025 Completed Comment Favorite Edit" at bounding box center [746, 78] width 589 height 21
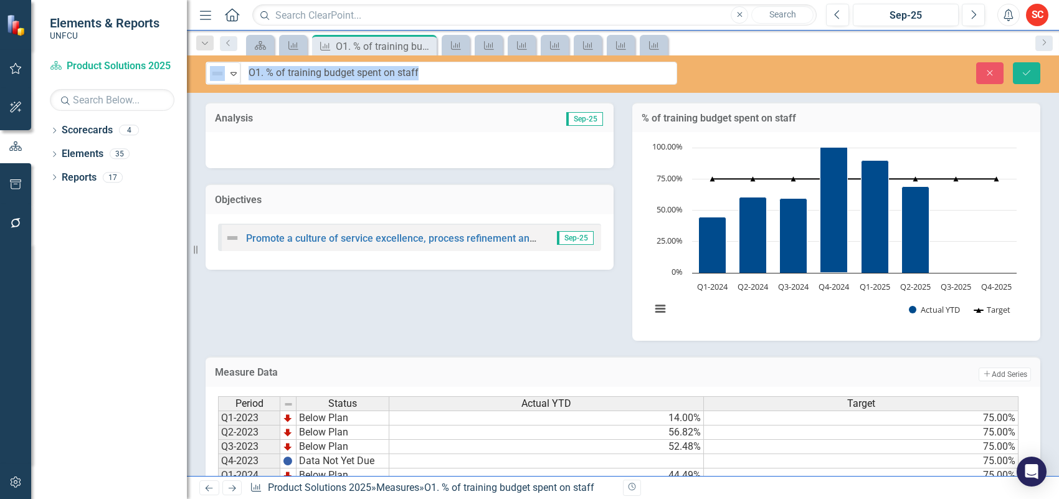
drag, startPoint x: 447, startPoint y: 73, endPoint x: 399, endPoint y: 73, distance: 48.6
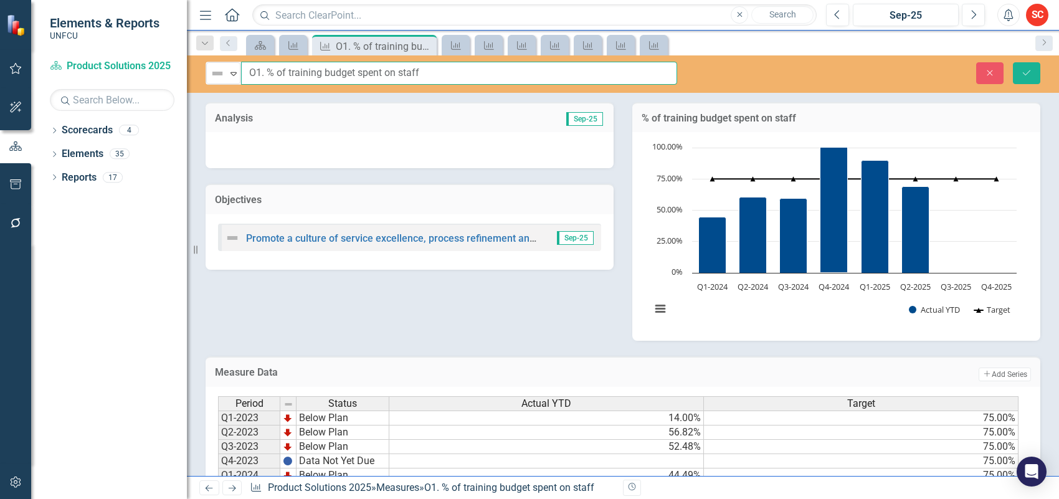
drag, startPoint x: 429, startPoint y: 73, endPoint x: 267, endPoint y: 72, distance: 162.0
click at [267, 72] on input "O1. % of training budget spent on staff" at bounding box center [459, 73] width 436 height 23
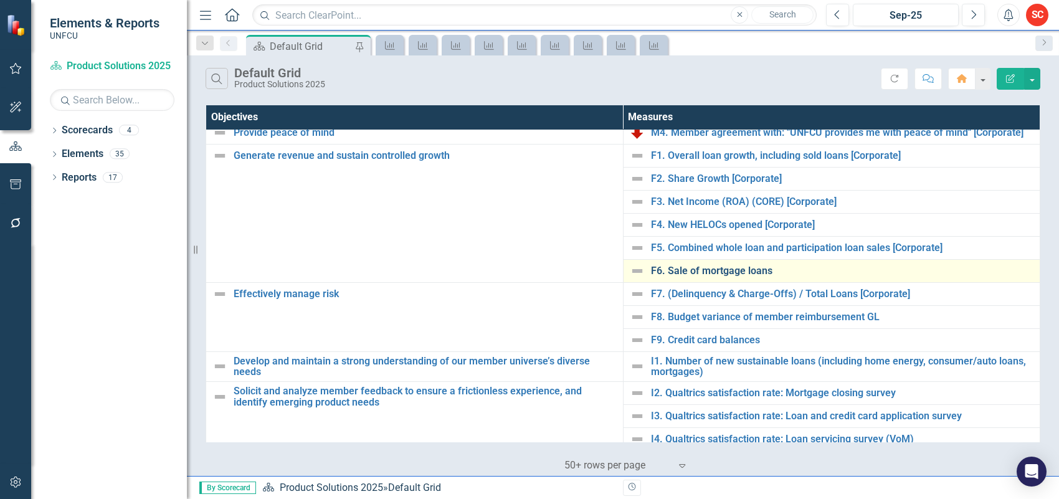
scroll to position [156, 0]
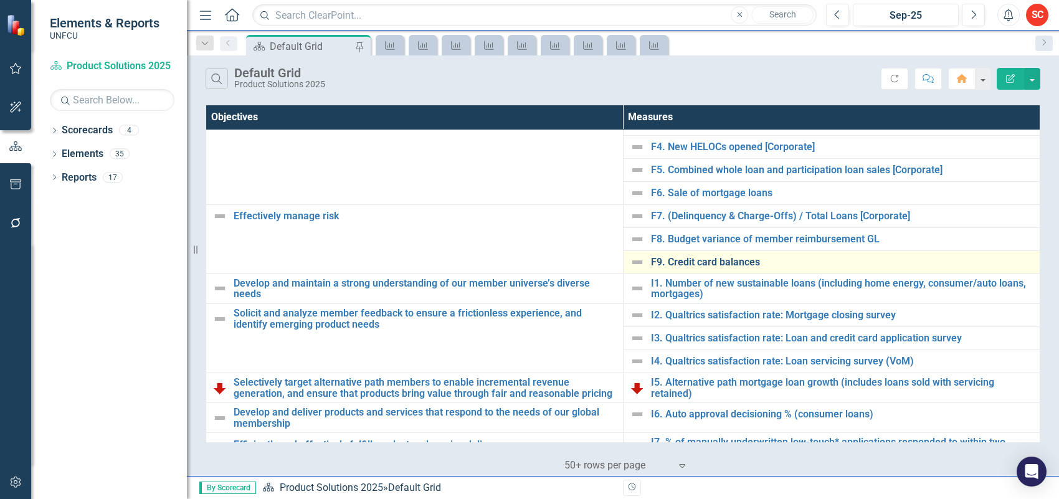
click at [738, 260] on link "F9. Credit card balances" at bounding box center [842, 262] width 383 height 11
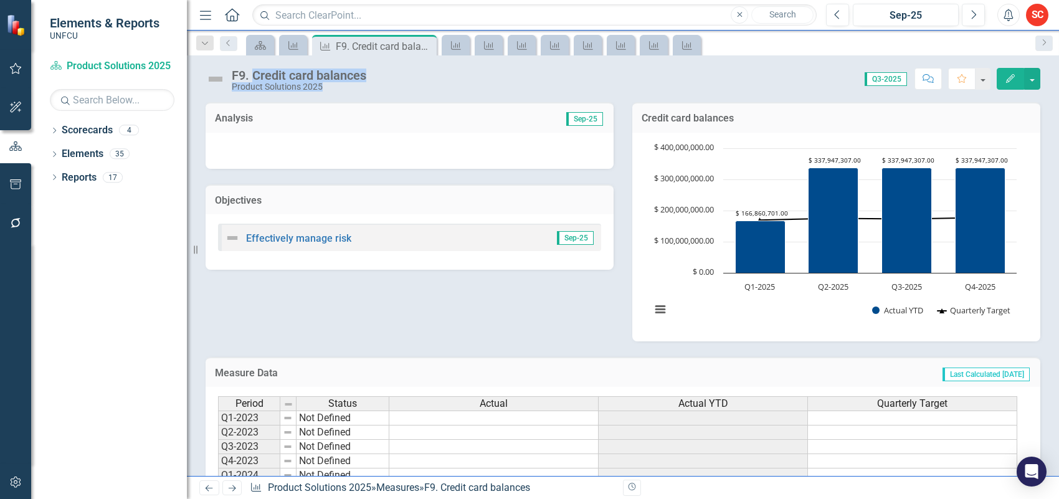
drag, startPoint x: 389, startPoint y: 75, endPoint x: 254, endPoint y: 75, distance: 135.2
click at [254, 75] on div "F9. Credit card balances Product Solutions 2025 Score: 0.00 Q3-2025 Completed C…" at bounding box center [623, 73] width 872 height 37
click at [413, 82] on div "Score: 0.00 Q3-2025 Completed Comment Favorite Edit" at bounding box center [707, 78] width 668 height 21
drag, startPoint x: 371, startPoint y: 72, endPoint x: 250, endPoint y: 77, distance: 121.0
click at [250, 77] on div "F9. Credit card balances Product Solutions 2025 Score: 0.00 Q3-2025 Completed C…" at bounding box center [623, 73] width 872 height 37
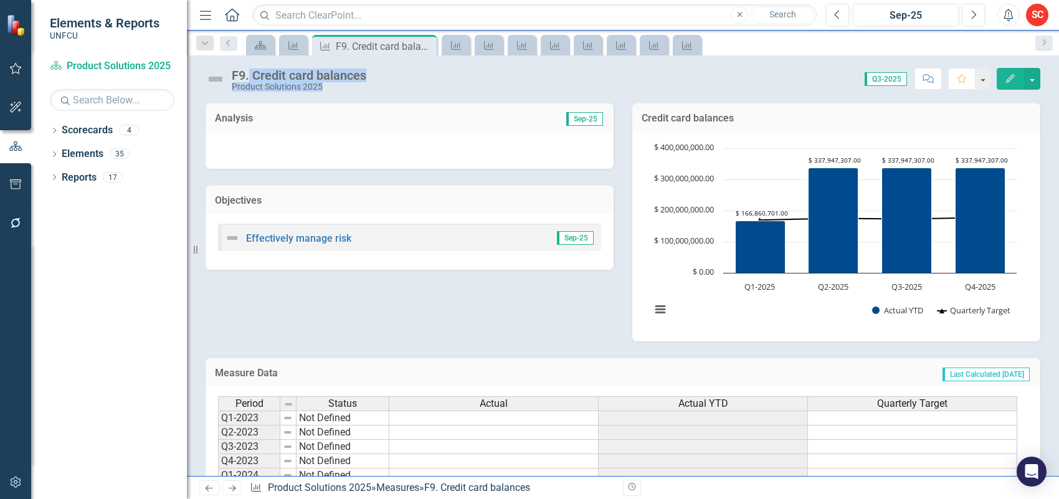
copy div "Credit card balances Product Solutions 2025 Score: 0.00"
